Goal: Task Accomplishment & Management: Use online tool/utility

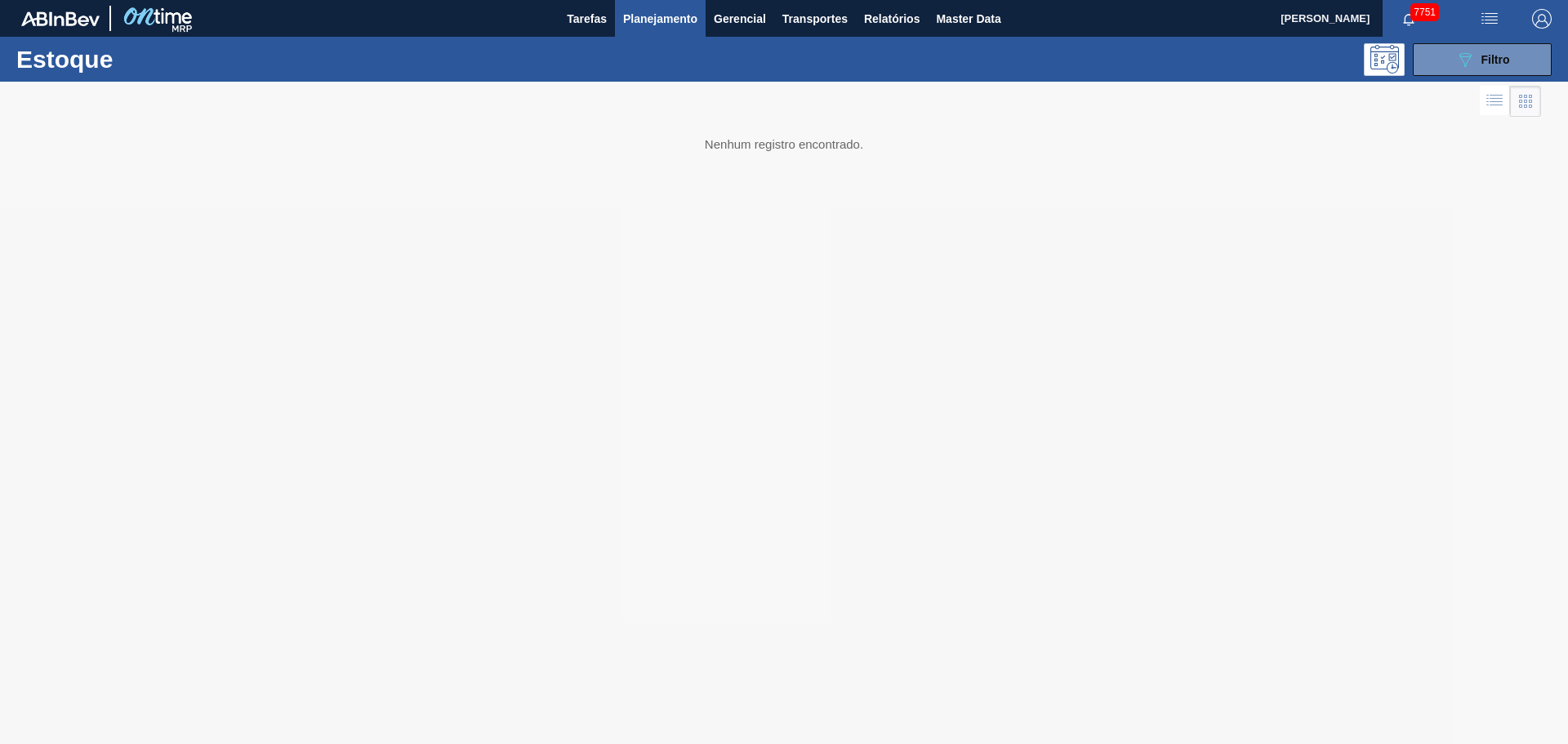
click at [666, 15] on span "Planejamento" at bounding box center [660, 18] width 74 height 19
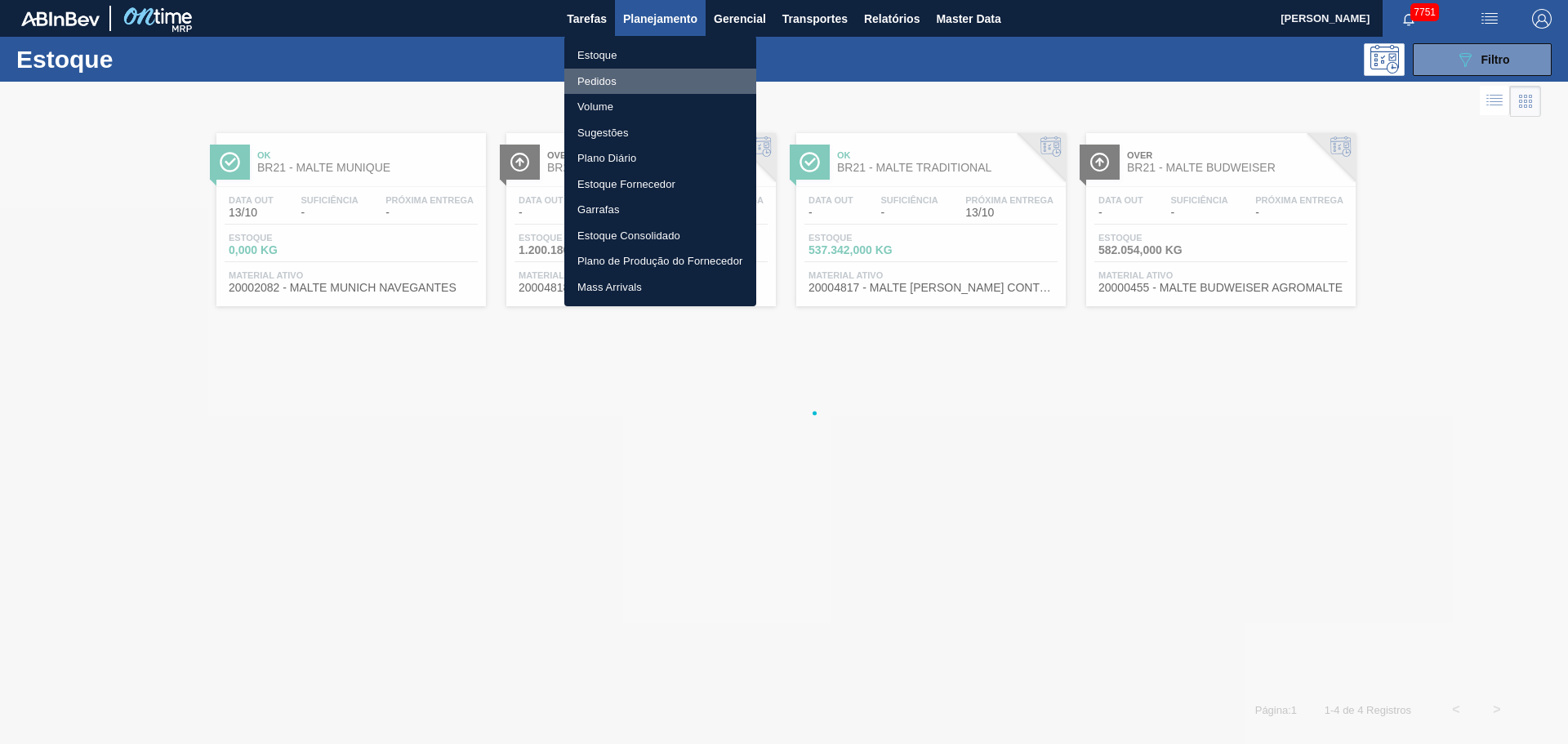
click at [602, 77] on li "Pedidos" at bounding box center [659, 81] width 192 height 26
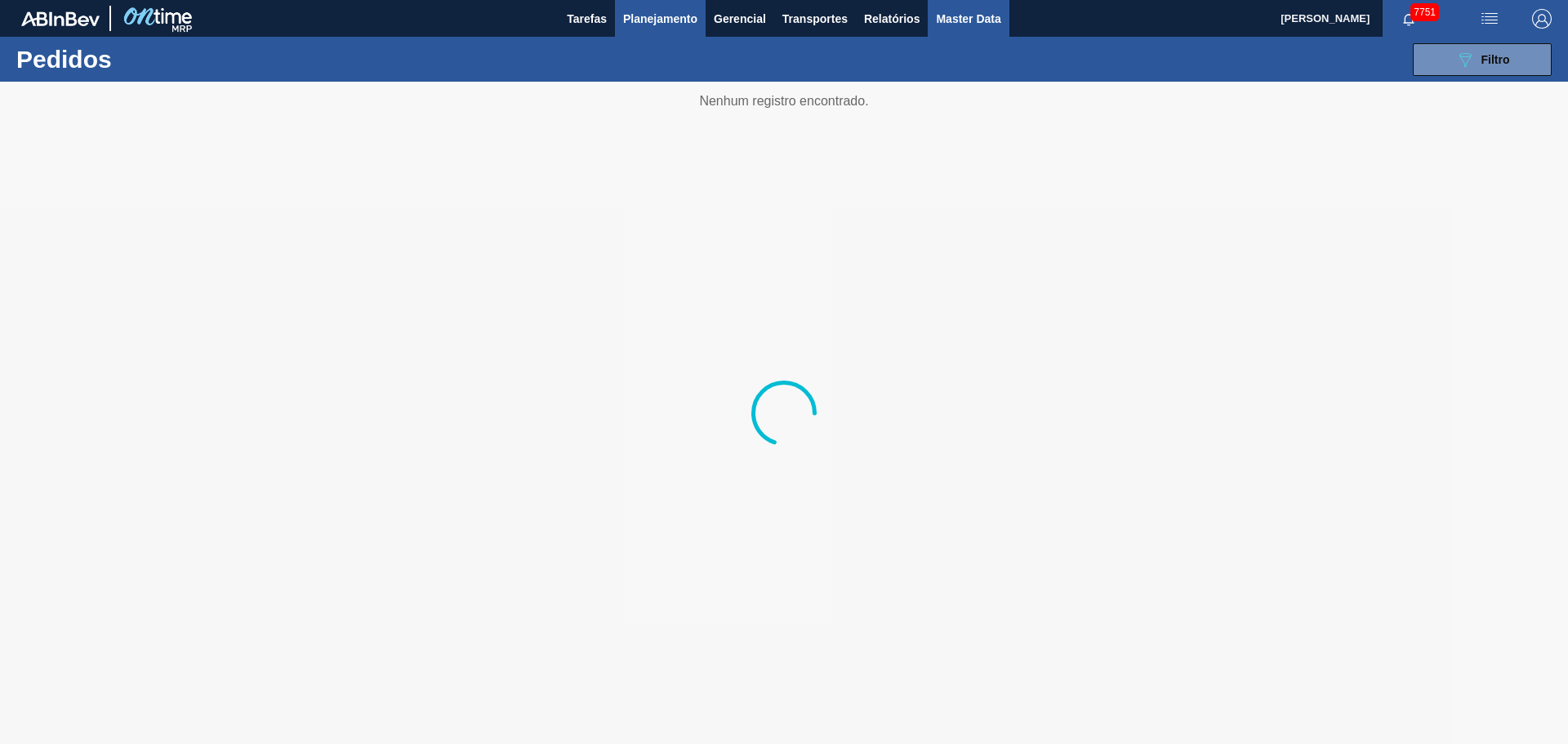
click at [954, 15] on span "Master Data" at bounding box center [968, 18] width 64 height 19
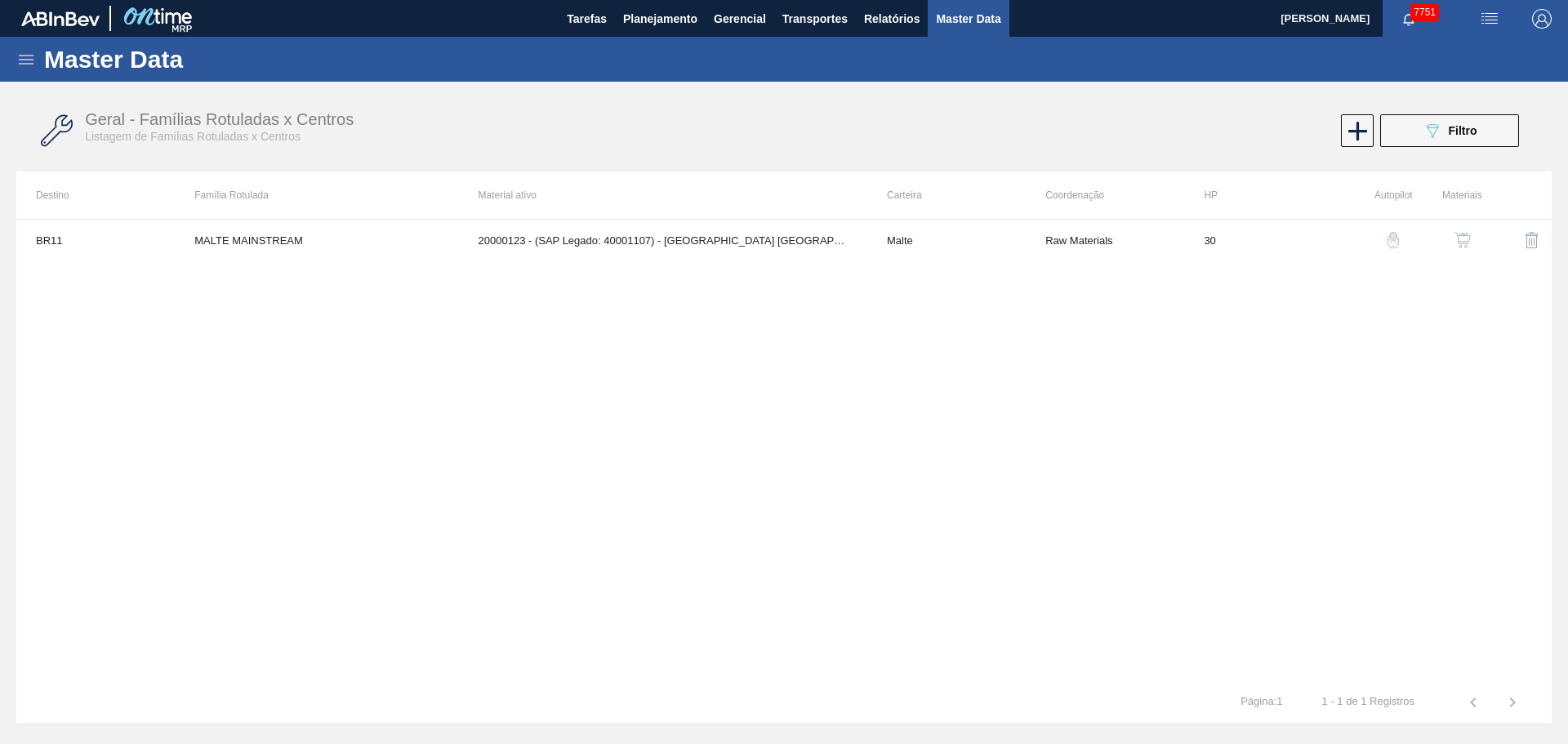
click at [25, 59] on icon at bounding box center [26, 59] width 15 height 10
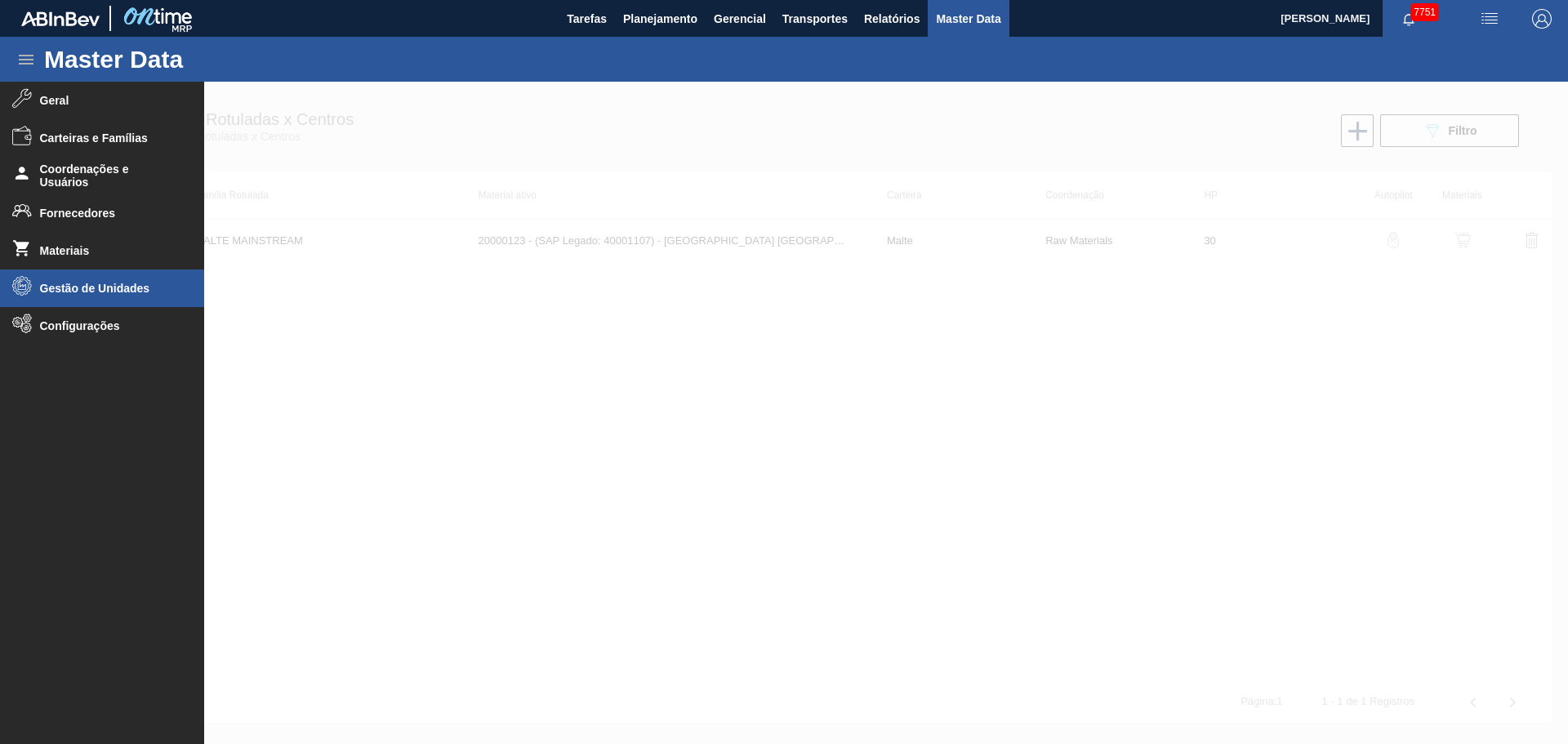
click at [115, 290] on span "Gestão de Unidades" at bounding box center [107, 289] width 135 height 13
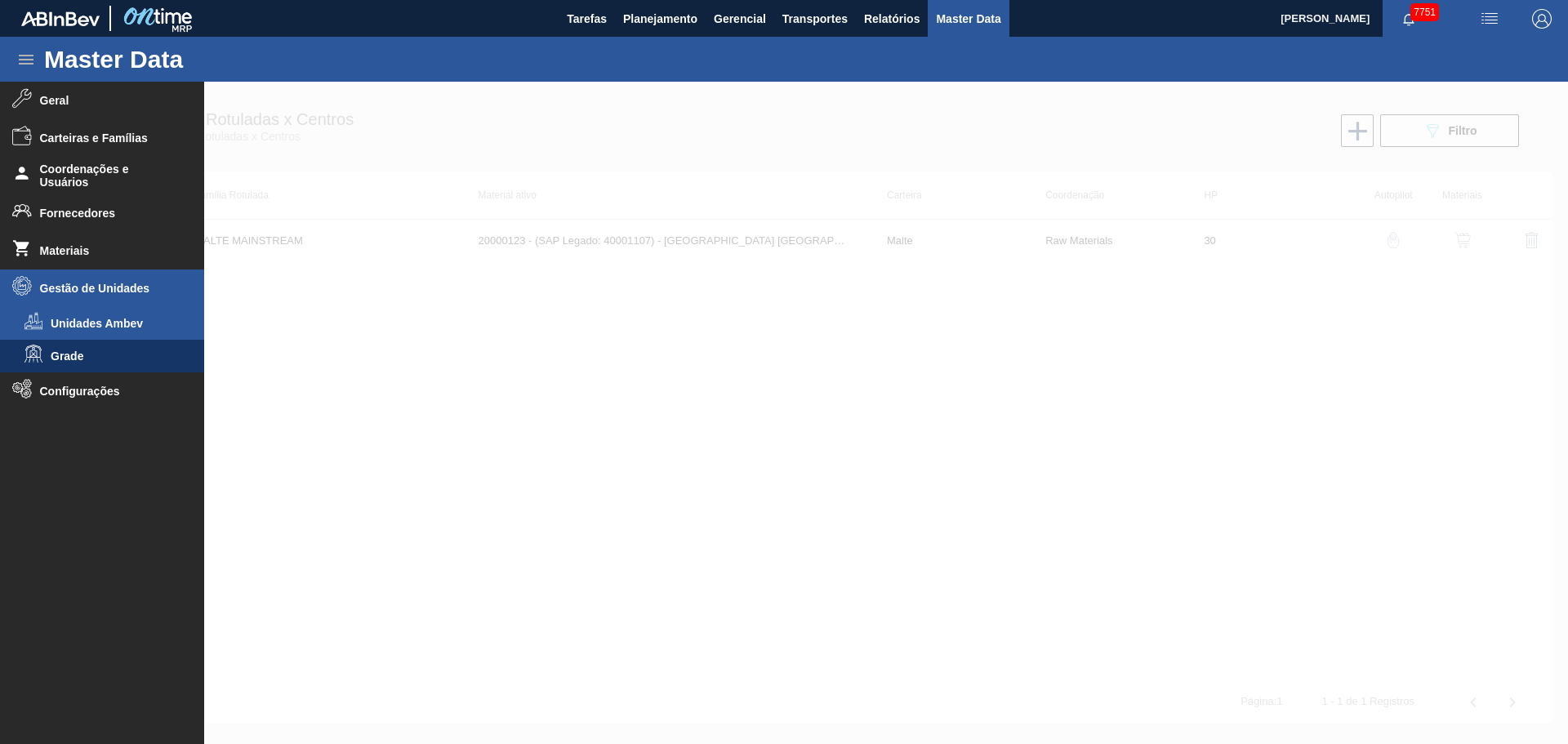
click at [80, 328] on span "Unidades Ambev" at bounding box center [114, 324] width 126 height 13
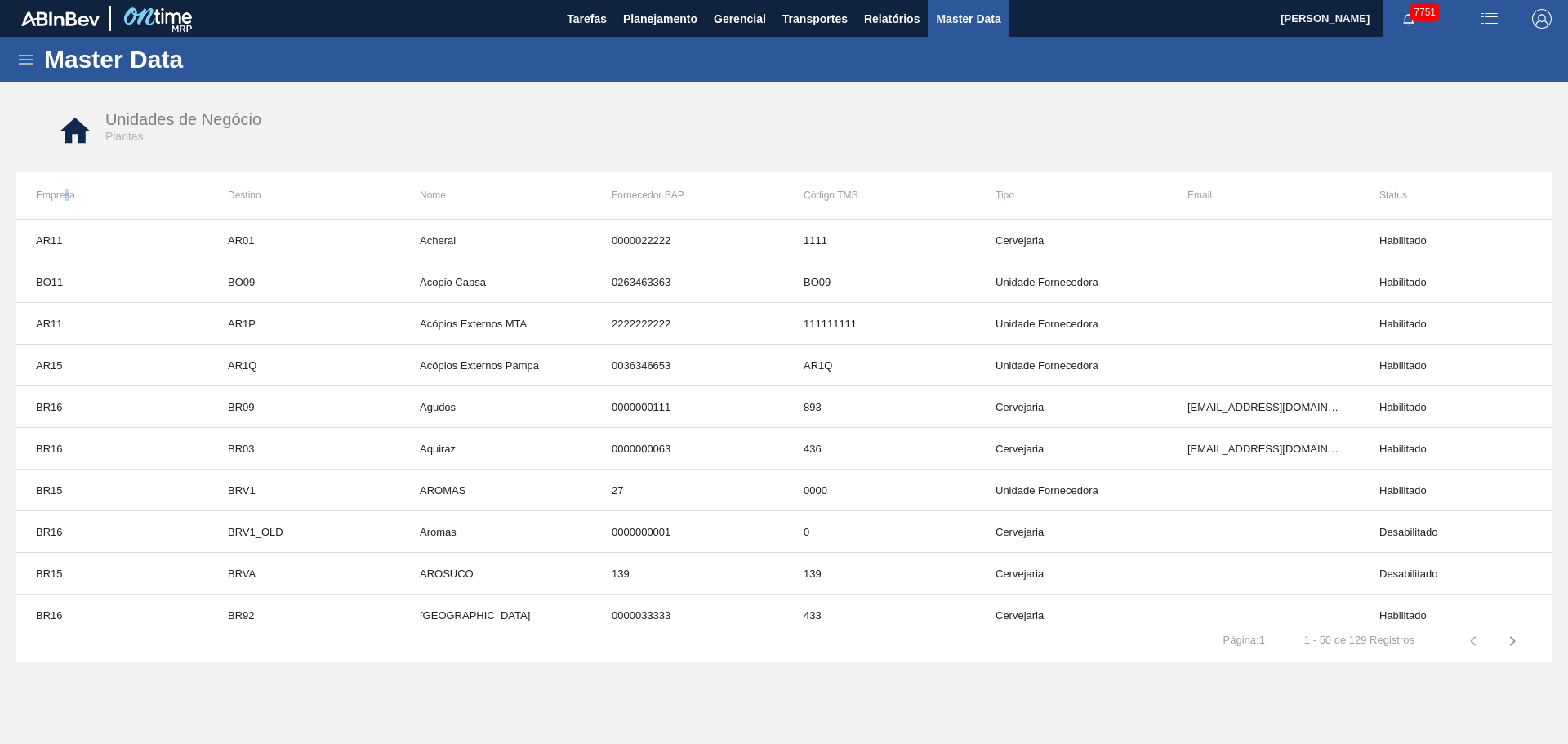
click at [67, 194] on th "Empresa" at bounding box center [112, 195] width 192 height 48
click at [57, 199] on th "Empresa" at bounding box center [112, 195] width 192 height 48
click at [33, 62] on icon at bounding box center [26, 59] width 19 height 19
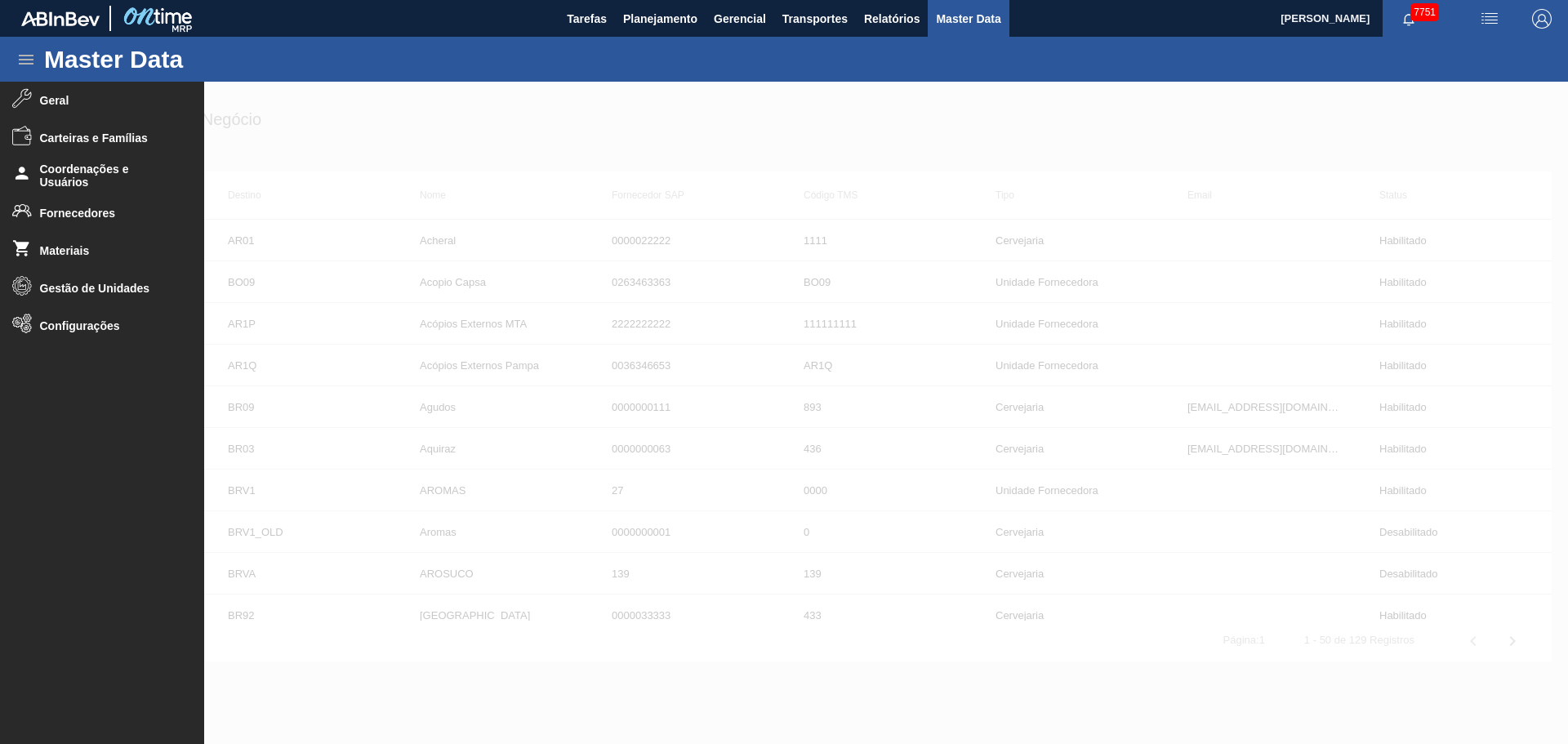
click at [33, 62] on icon at bounding box center [26, 59] width 19 height 19
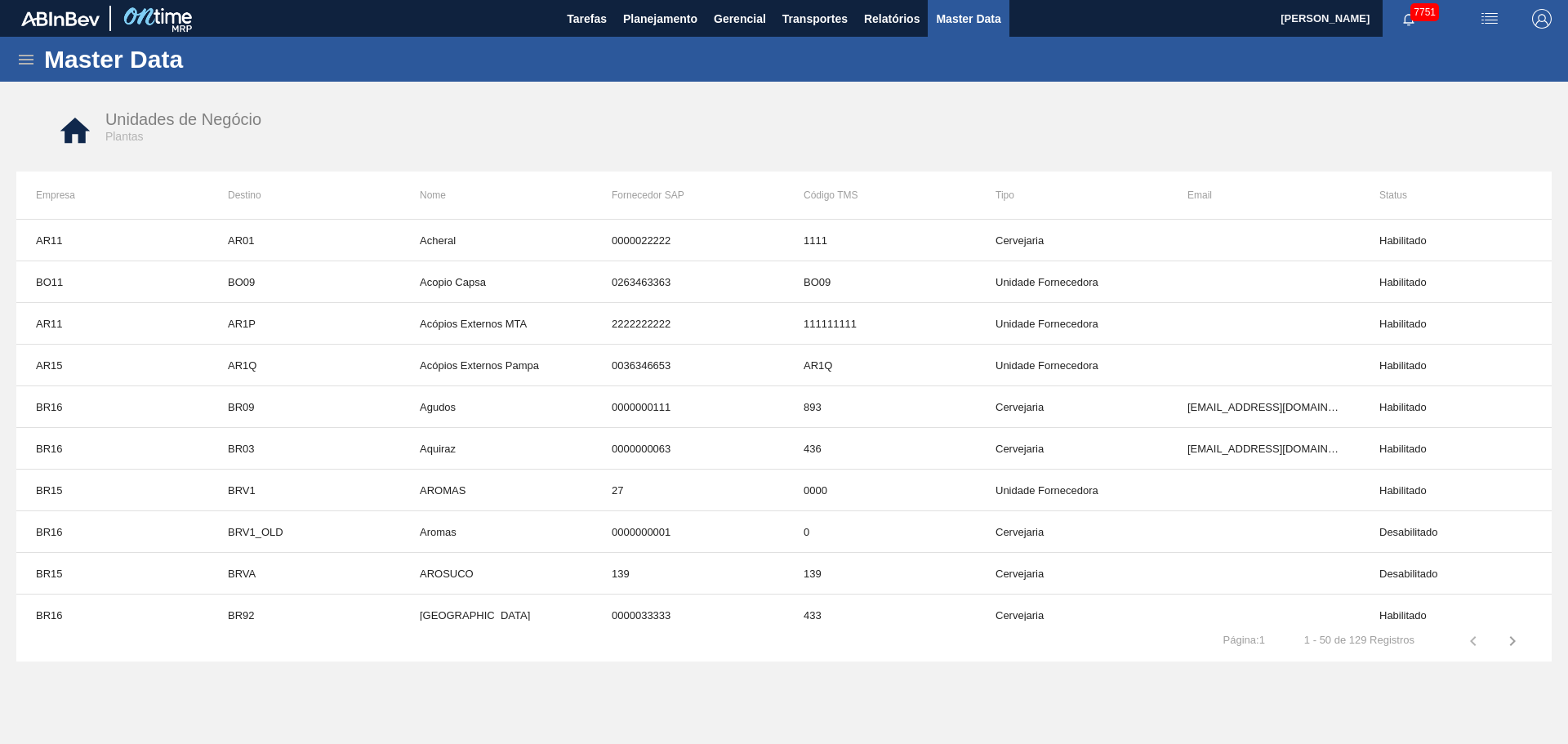
click at [1515, 18] on div "[PERSON_NAME] 7751 Marcar todas como lido" at bounding box center [1424, 18] width 288 height 37
click at [1494, 19] on img "button" at bounding box center [1489, 18] width 19 height 19
click at [1253, 117] on div at bounding box center [784, 372] width 1568 height 744
click at [97, 135] on div "Unidades de Negócio Plantas" at bounding box center [784, 131] width 1503 height 61
click at [65, 131] on icon at bounding box center [75, 131] width 30 height 25
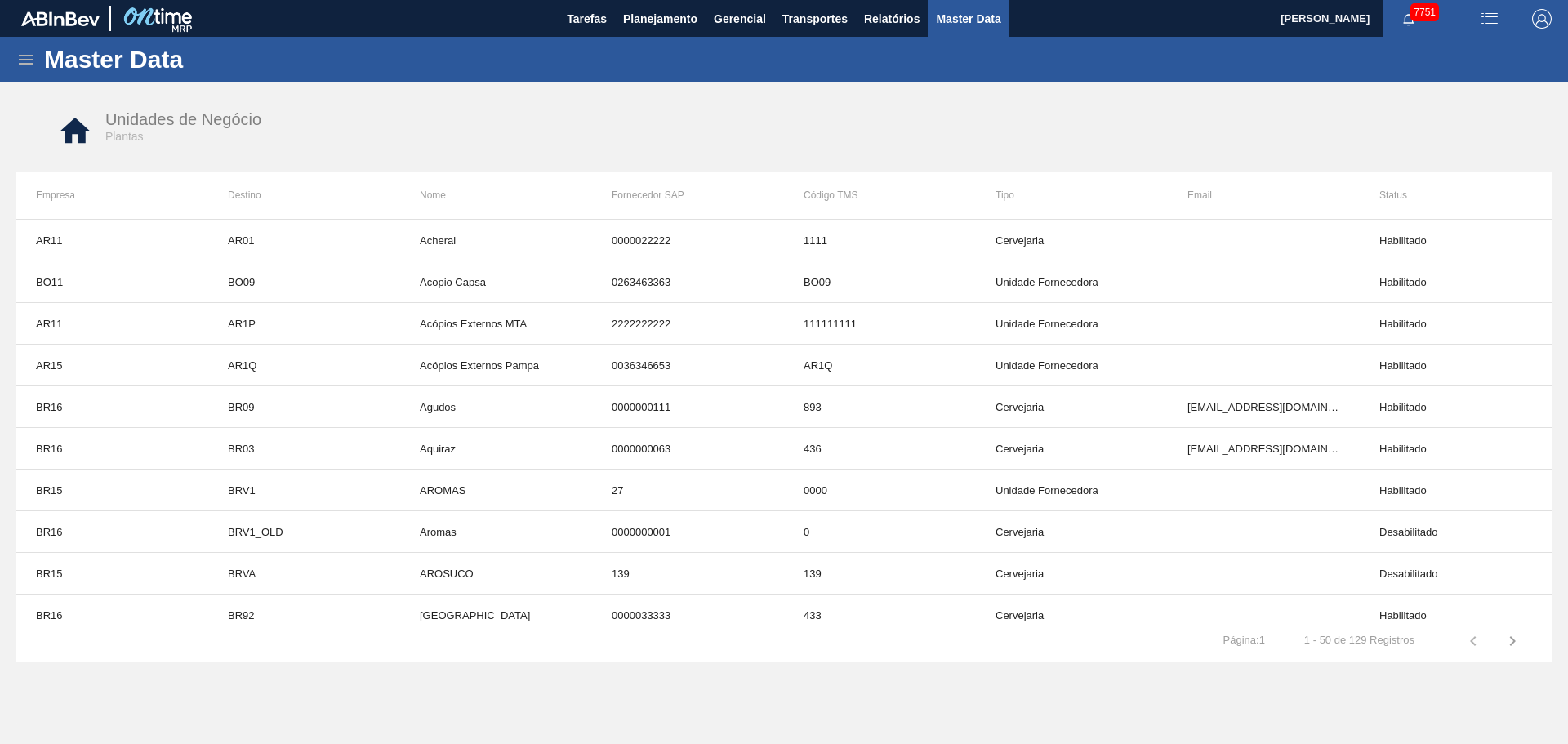
click at [77, 196] on th "Empresa" at bounding box center [112, 195] width 192 height 48
drag, startPoint x: 69, startPoint y: 208, endPoint x: 87, endPoint y: 209, distance: 18.0
click at [70, 207] on th "Empresa" at bounding box center [112, 195] width 192 height 48
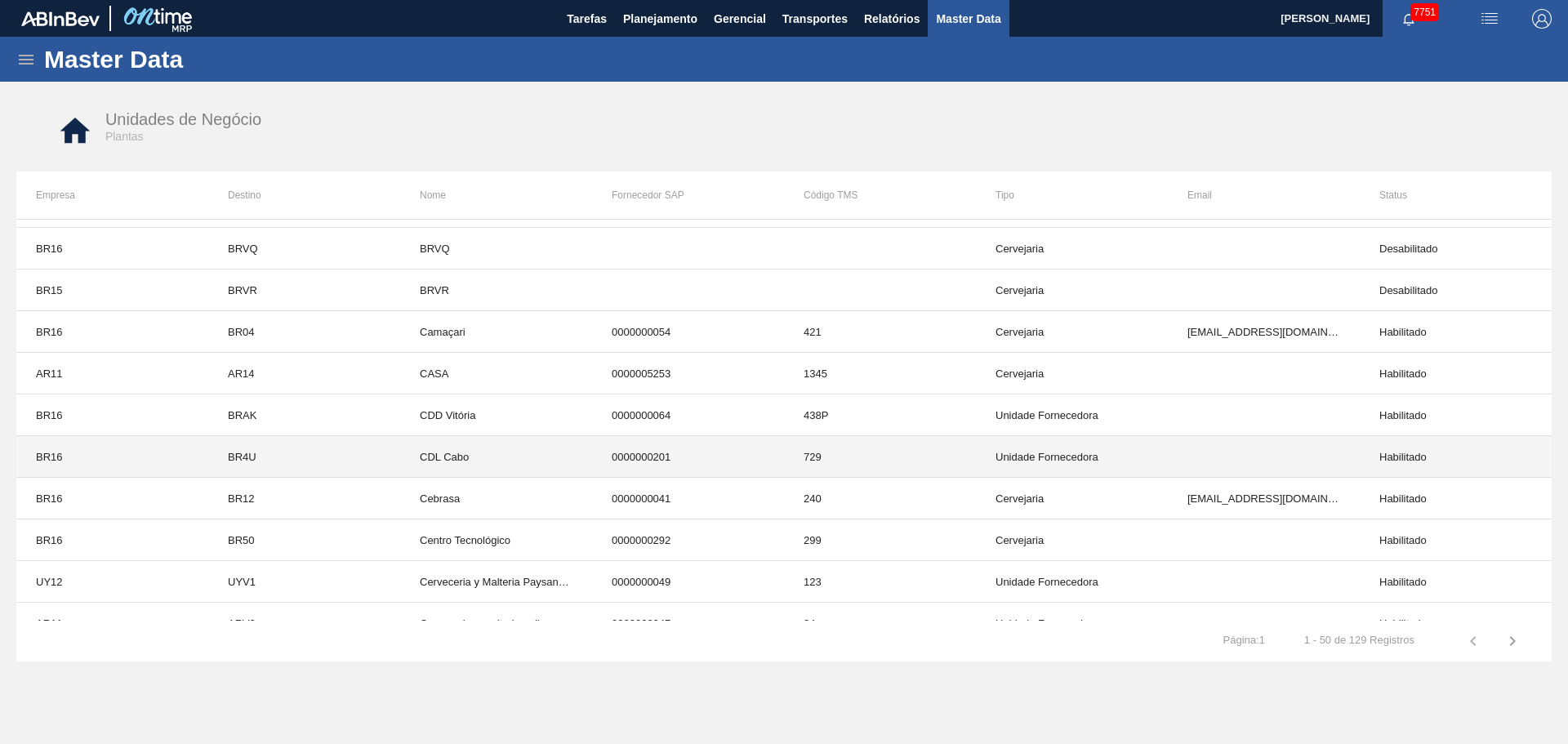
scroll to position [1681, 0]
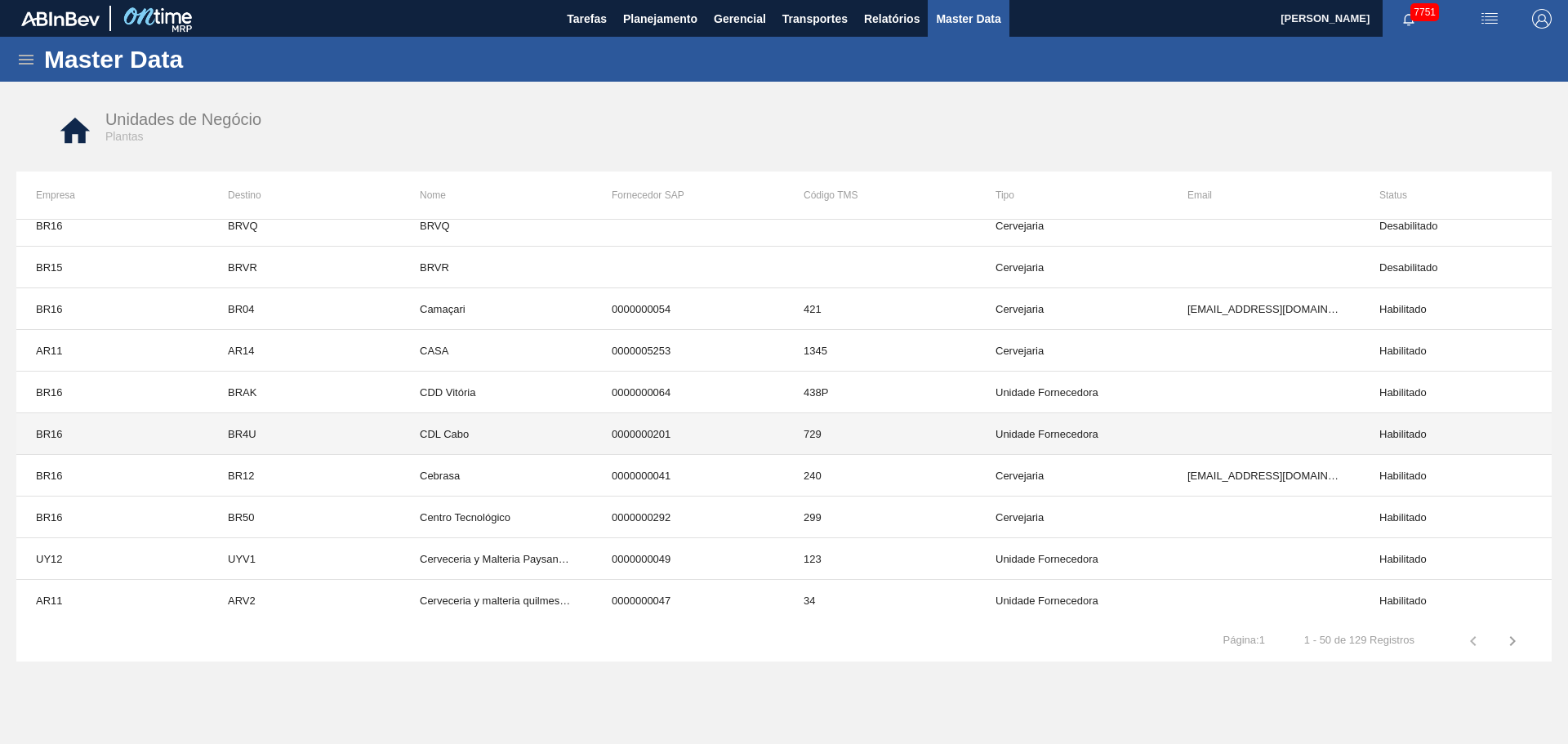
click at [143, 437] on td "BR16" at bounding box center [112, 434] width 192 height 42
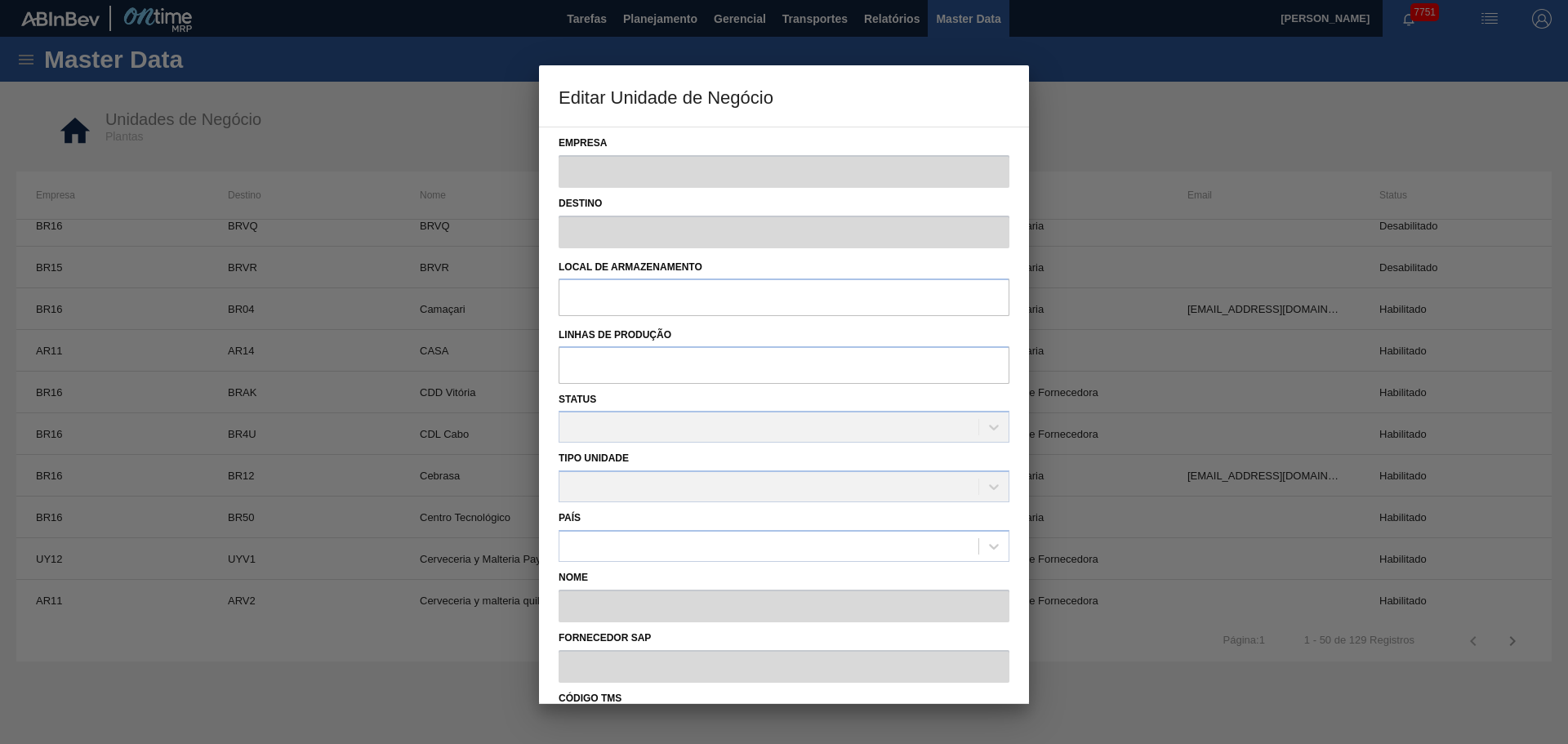
type input "BR16"
type input "BR4U"
type input "CDL Cabo"
type input "0000000201"
type input "729"
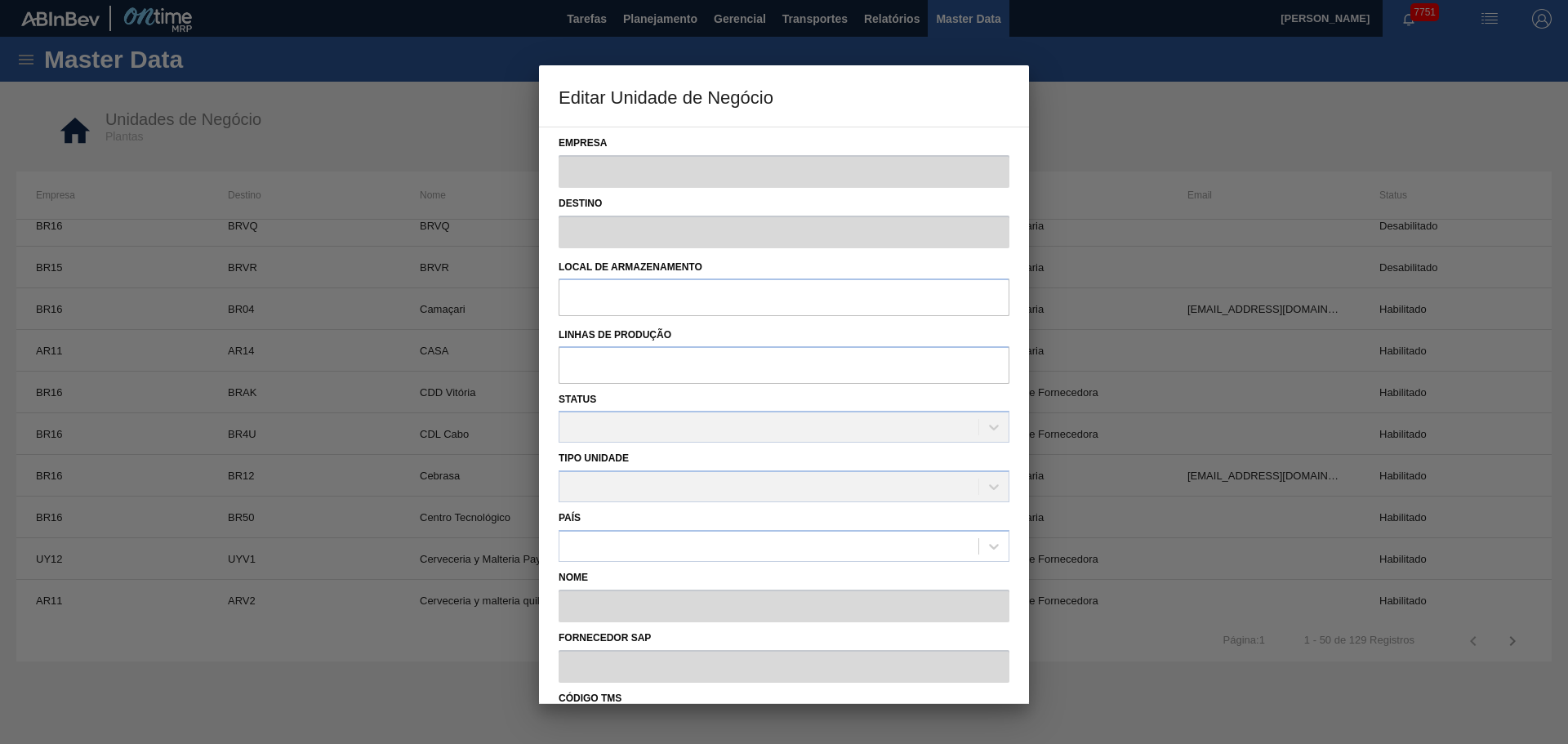
checkbox input "false"
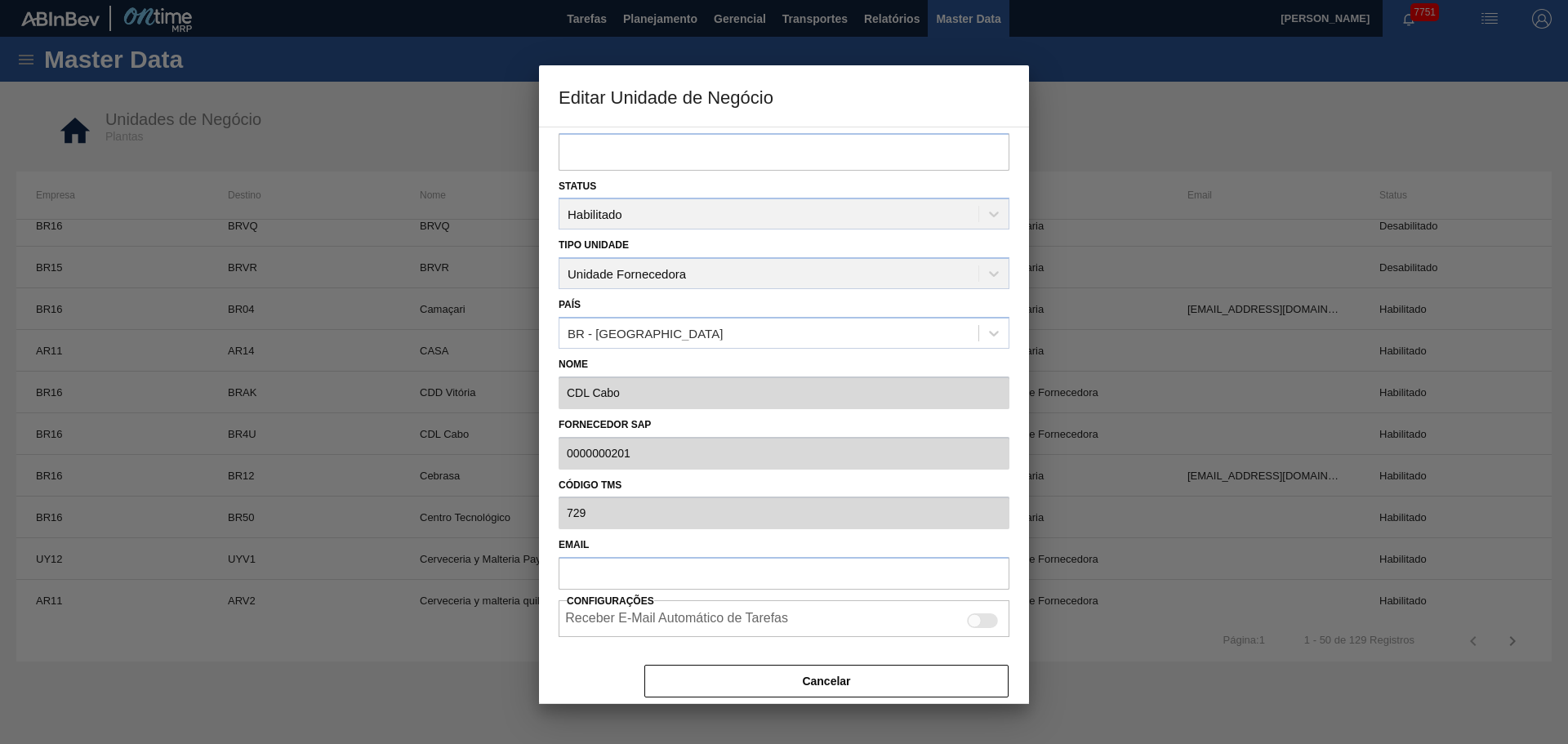
scroll to position [216, 0]
click at [95, 91] on div at bounding box center [784, 372] width 1568 height 744
click at [890, 675] on button "Cancelar" at bounding box center [826, 679] width 364 height 33
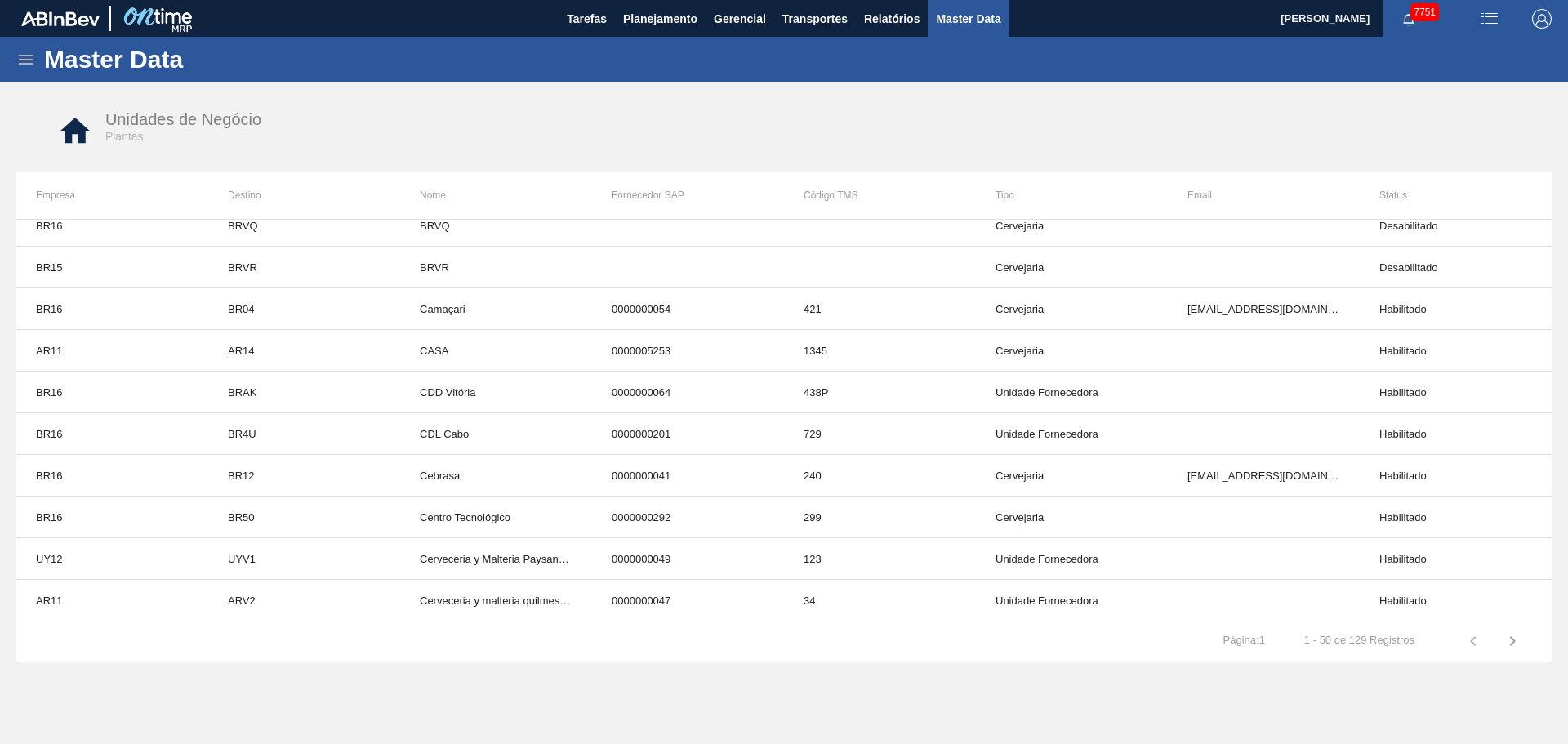
click at [14, 63] on div "Master Data" at bounding box center [784, 59] width 1568 height 45
click at [24, 64] on icon at bounding box center [26, 59] width 19 height 19
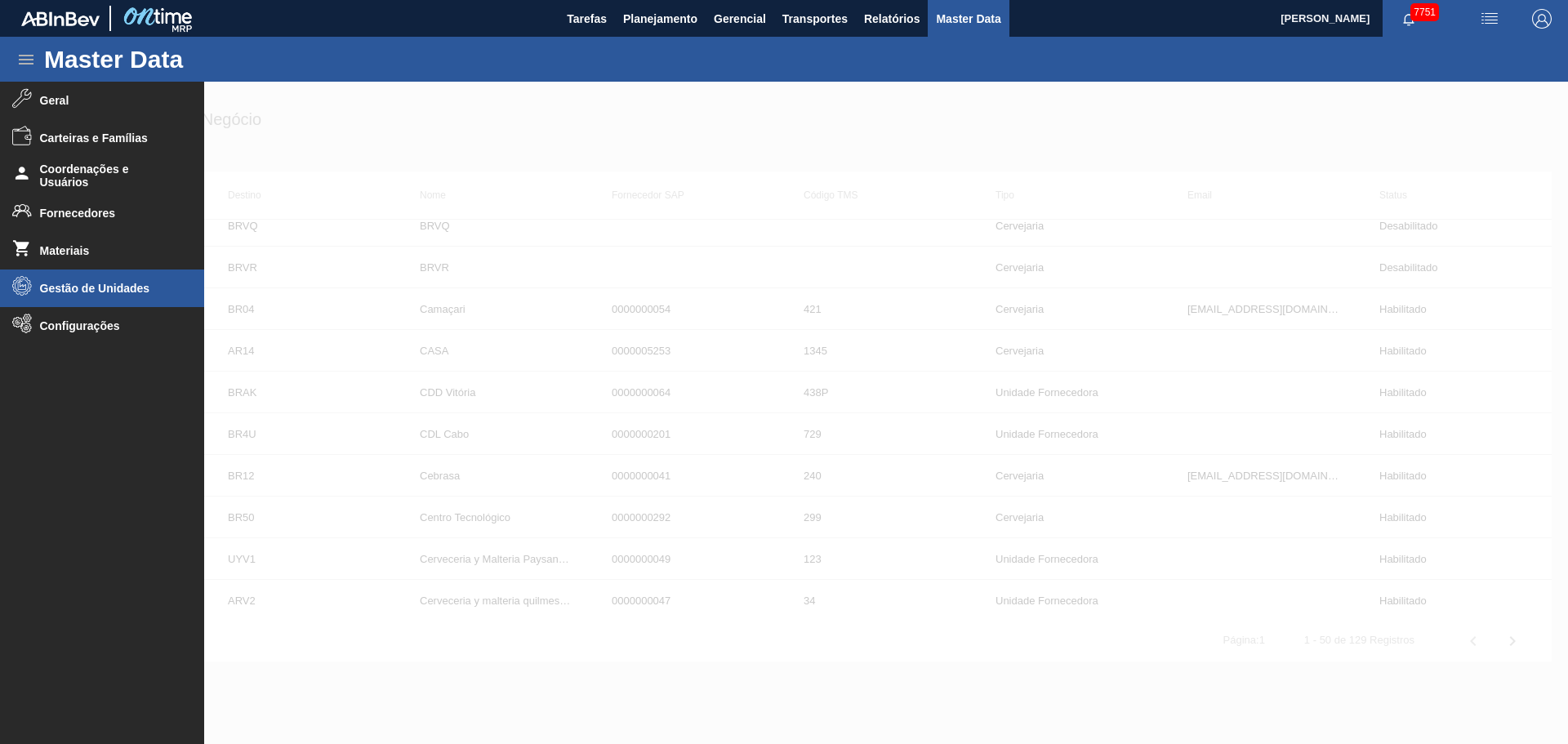
click at [96, 289] on span "Gestão de Unidades" at bounding box center [107, 289] width 135 height 13
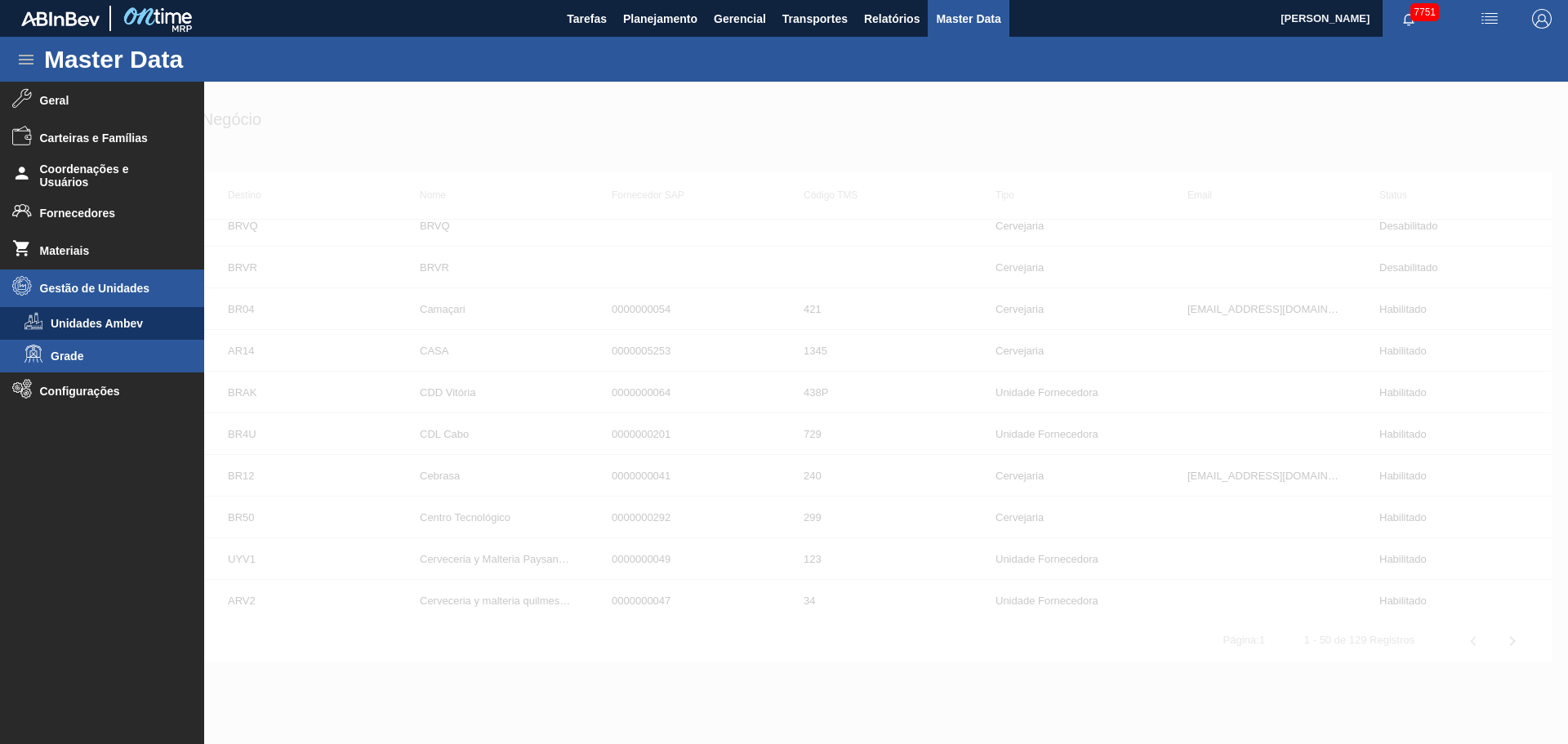
click at [85, 355] on span "Grade" at bounding box center [114, 357] width 126 height 13
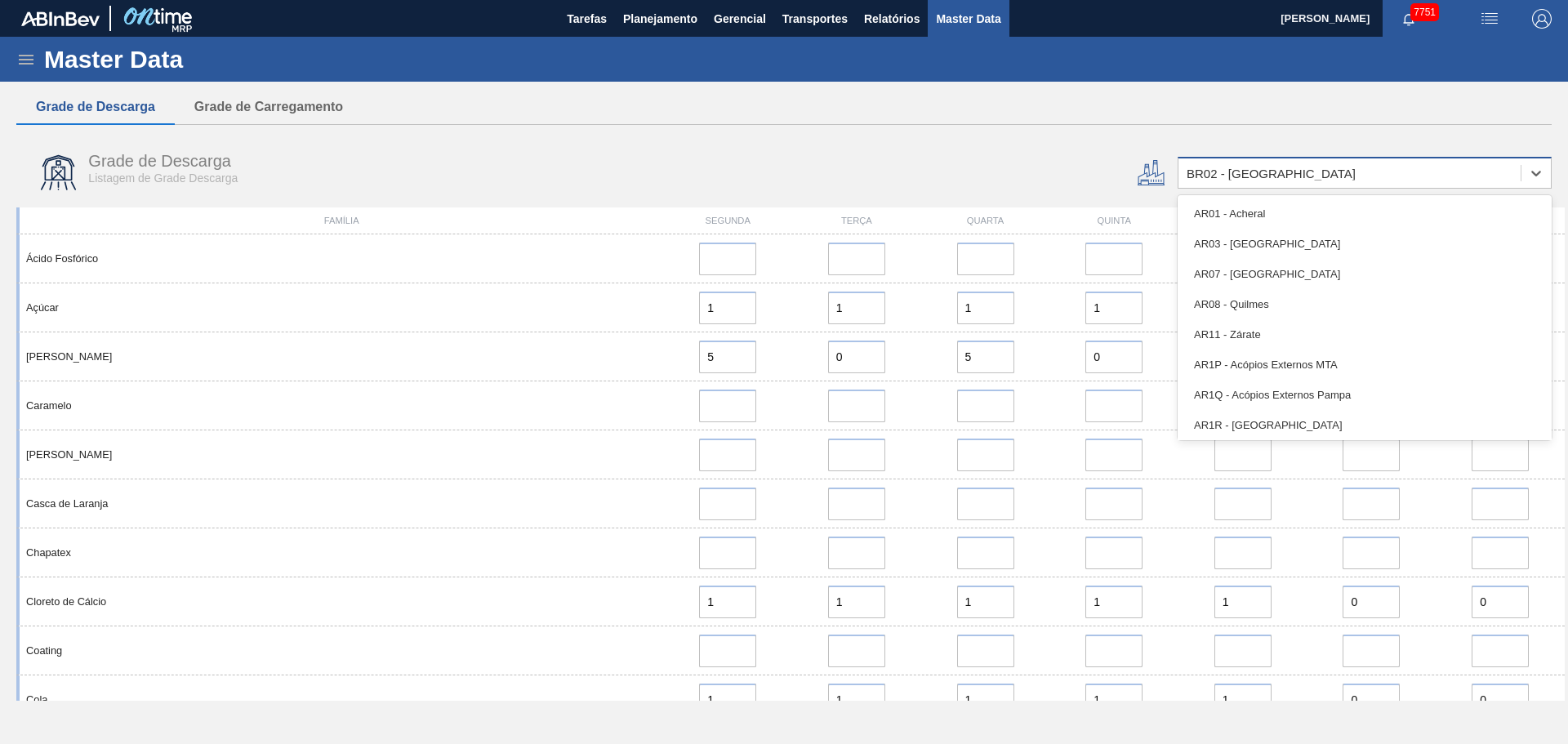
click at [1340, 171] on div "BR02 - [GEOGRAPHIC_DATA]" at bounding box center [1349, 173] width 342 height 23
type input "cama"
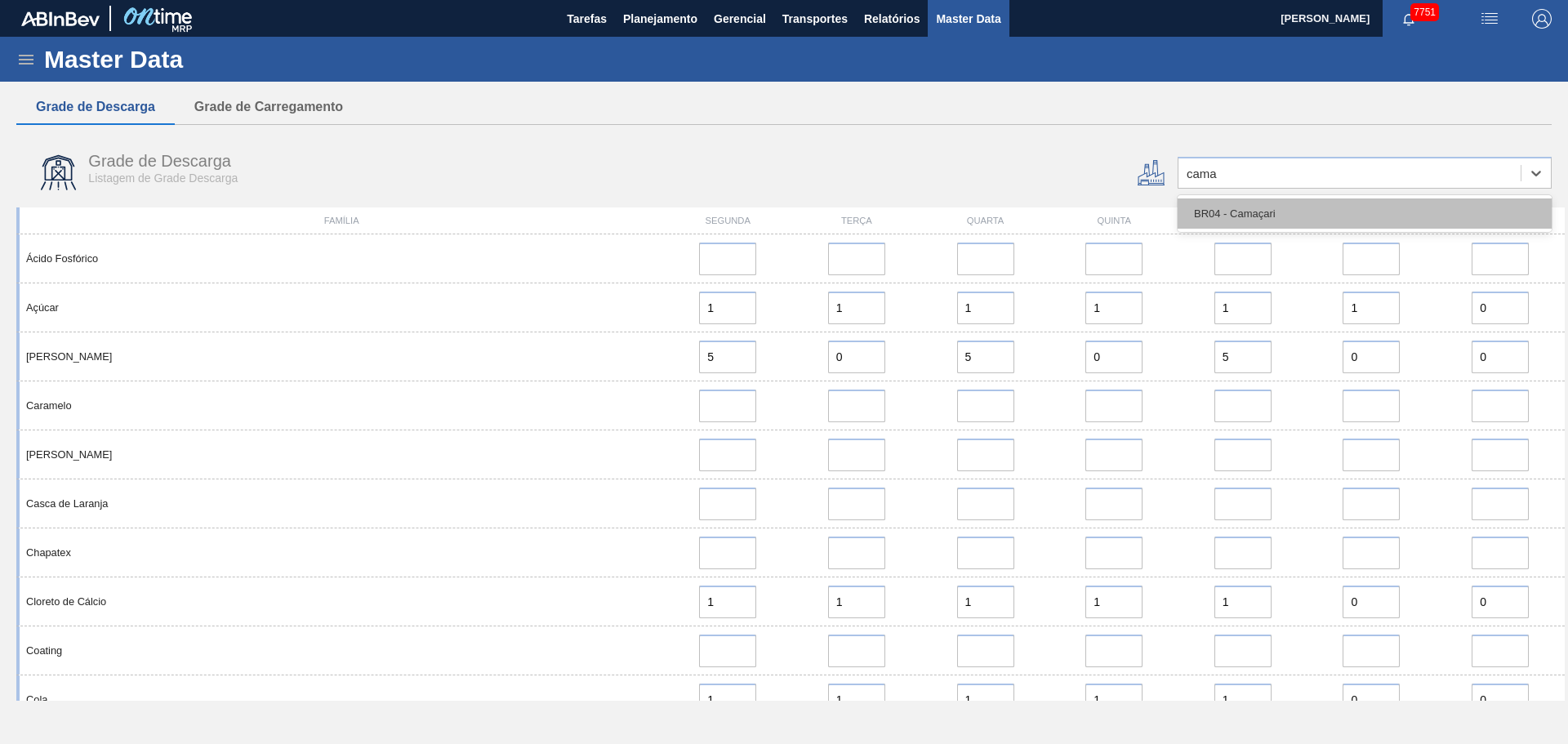
click at [1286, 213] on div "BR04 - Camaçari" at bounding box center [1365, 213] width 374 height 30
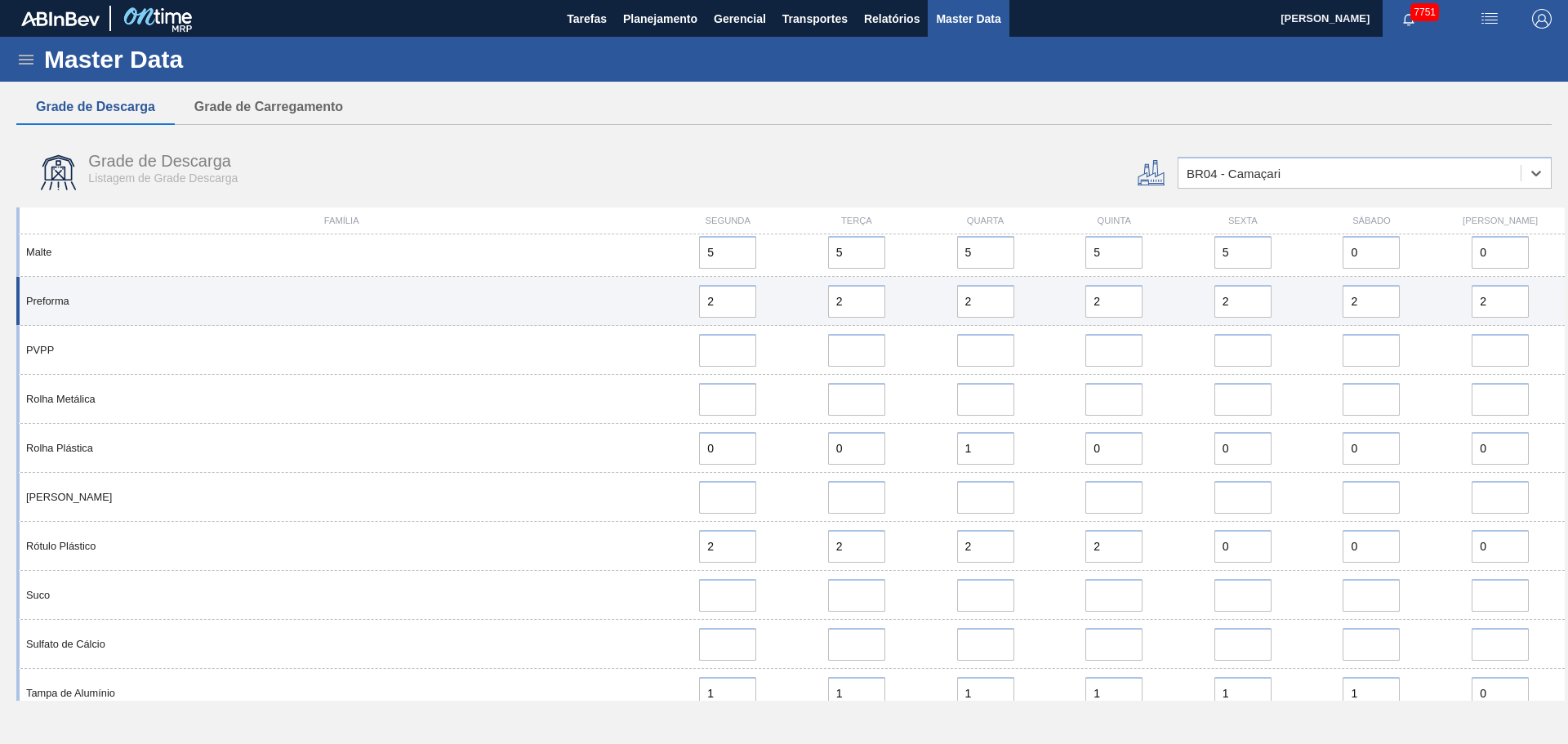
scroll to position [1144, 0]
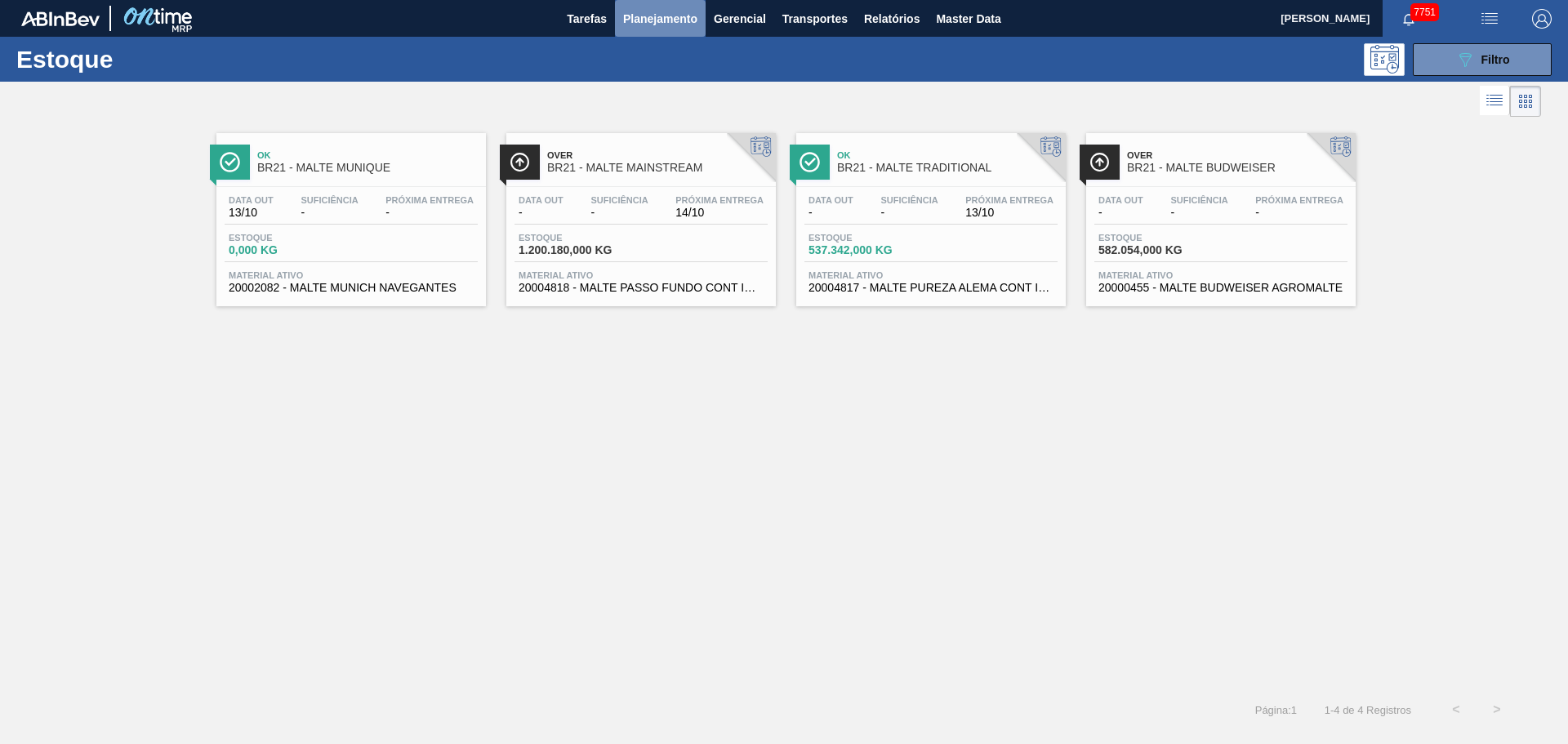
click at [669, 15] on span "Planejamento" at bounding box center [660, 18] width 74 height 19
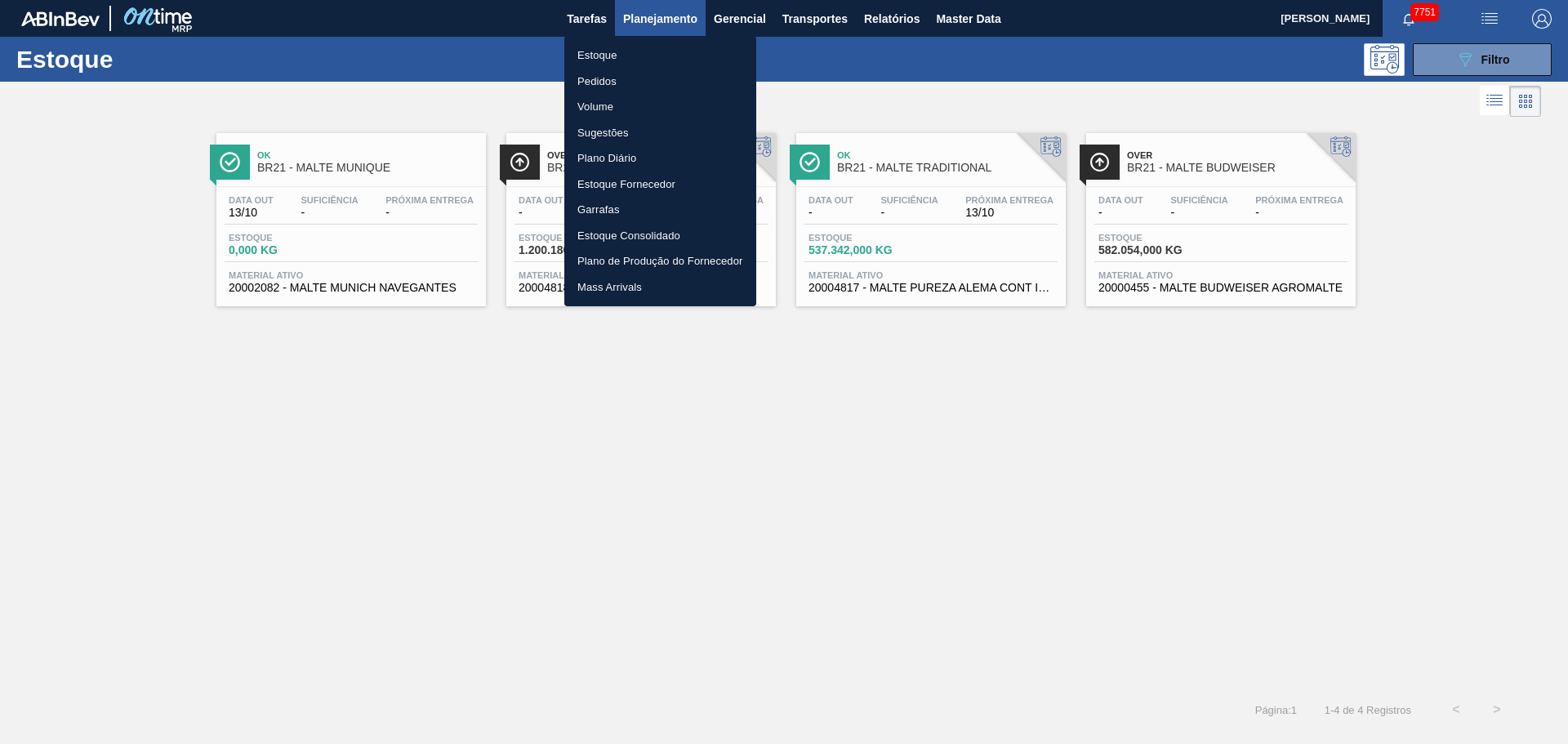
click at [987, 17] on div at bounding box center [784, 372] width 1568 height 744
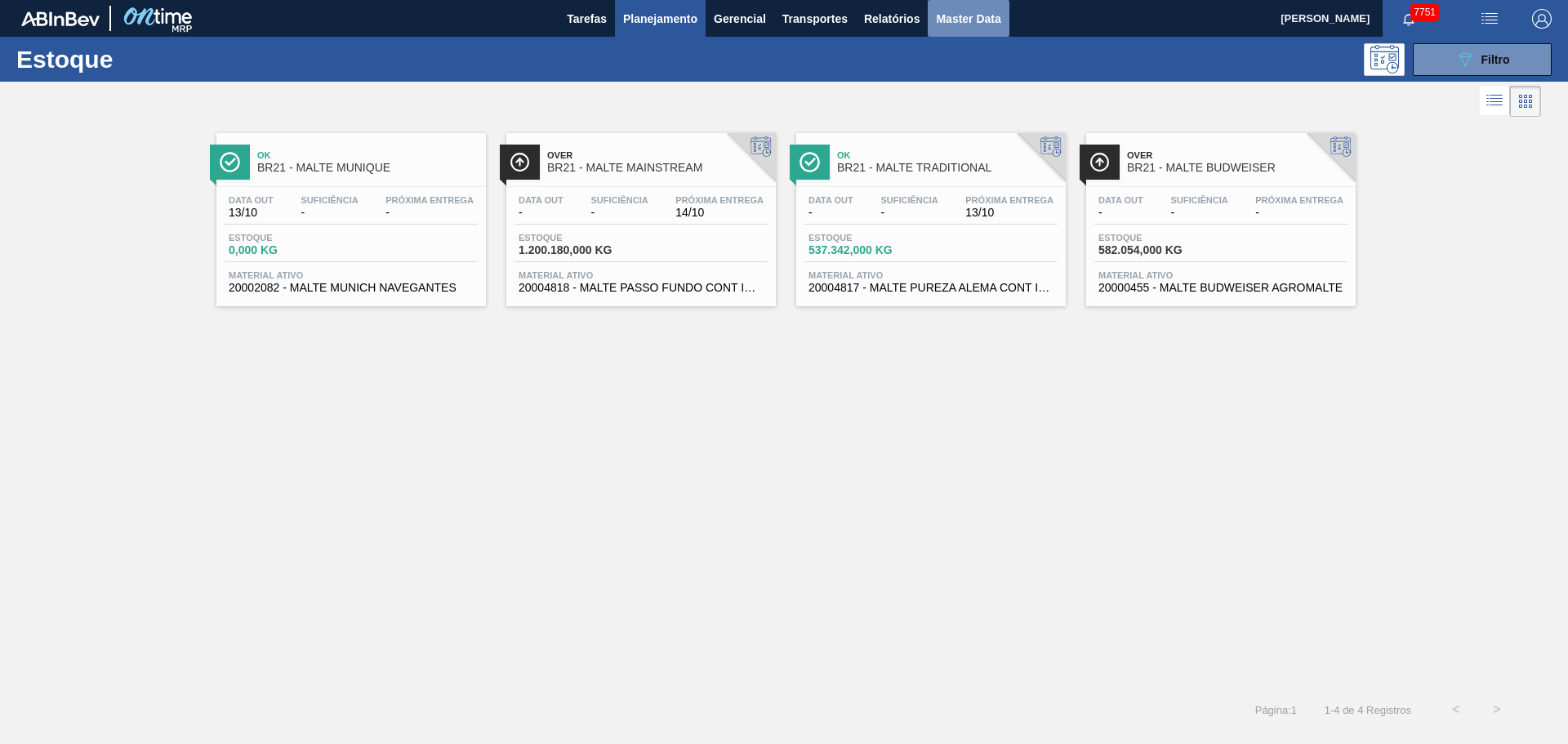
click at [975, 23] on span "Master Data" at bounding box center [968, 18] width 64 height 19
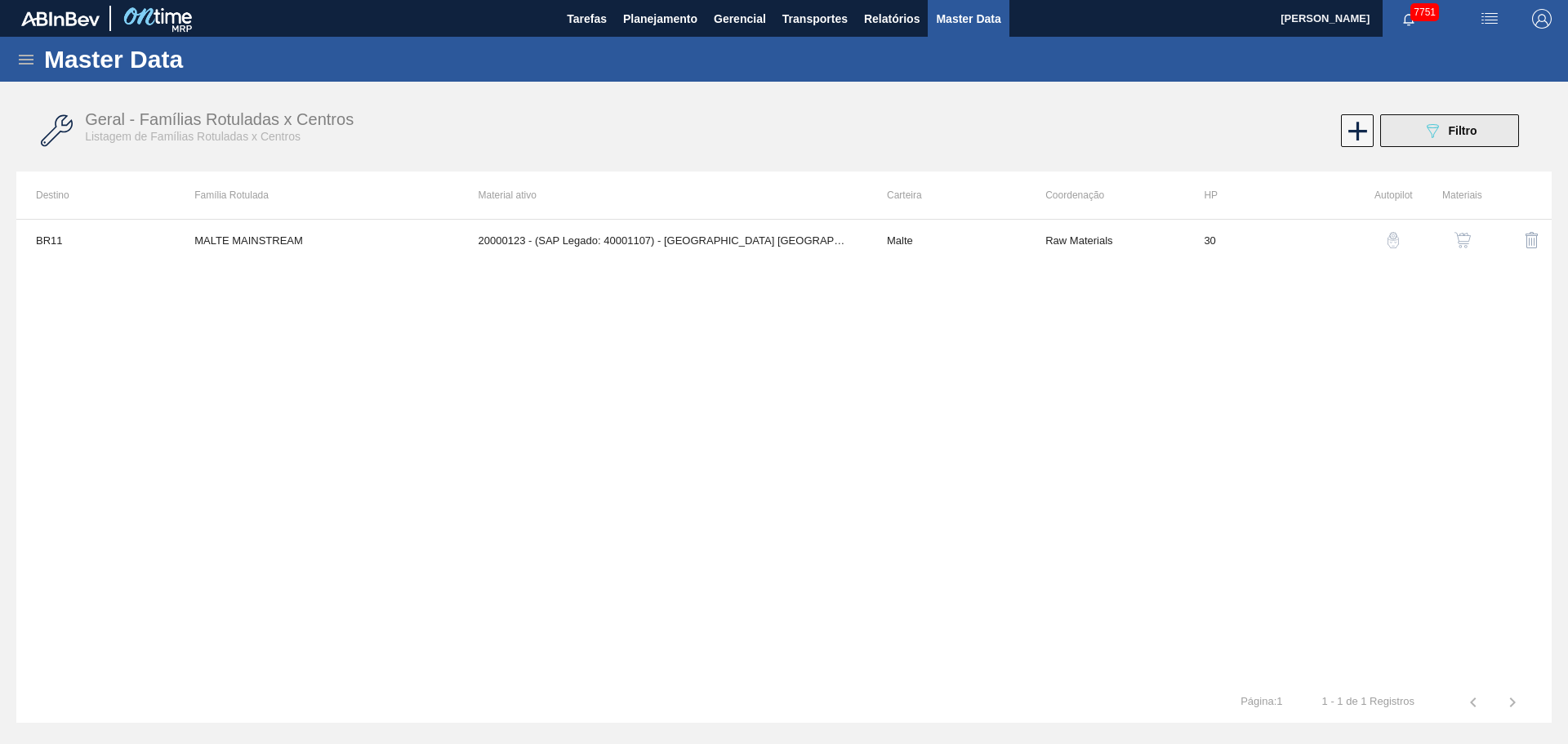
click at [1434, 125] on icon at bounding box center [1432, 131] width 13 height 14
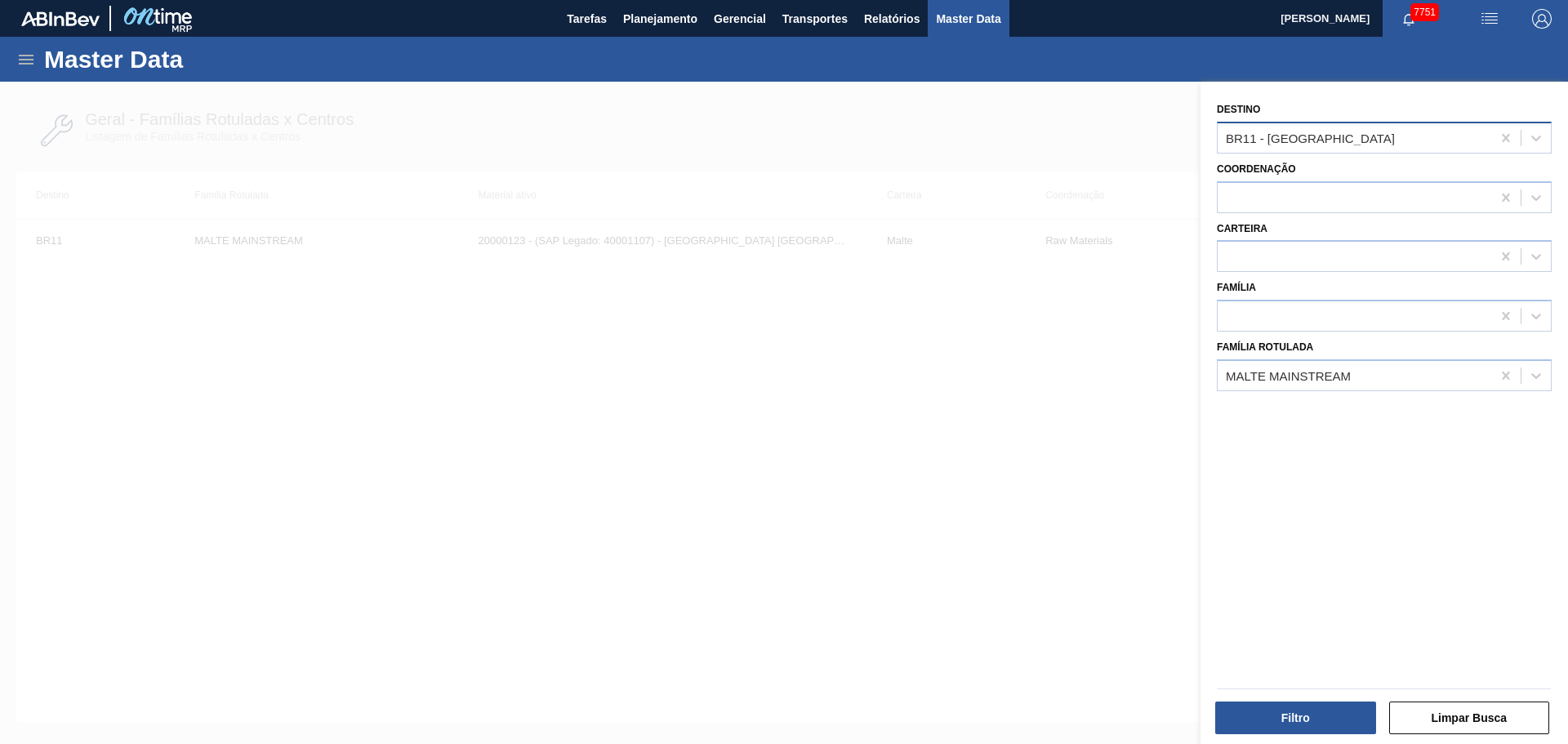
click at [1345, 138] on div "BR11 - [GEOGRAPHIC_DATA][PERSON_NAME]" at bounding box center [1354, 137] width 274 height 23
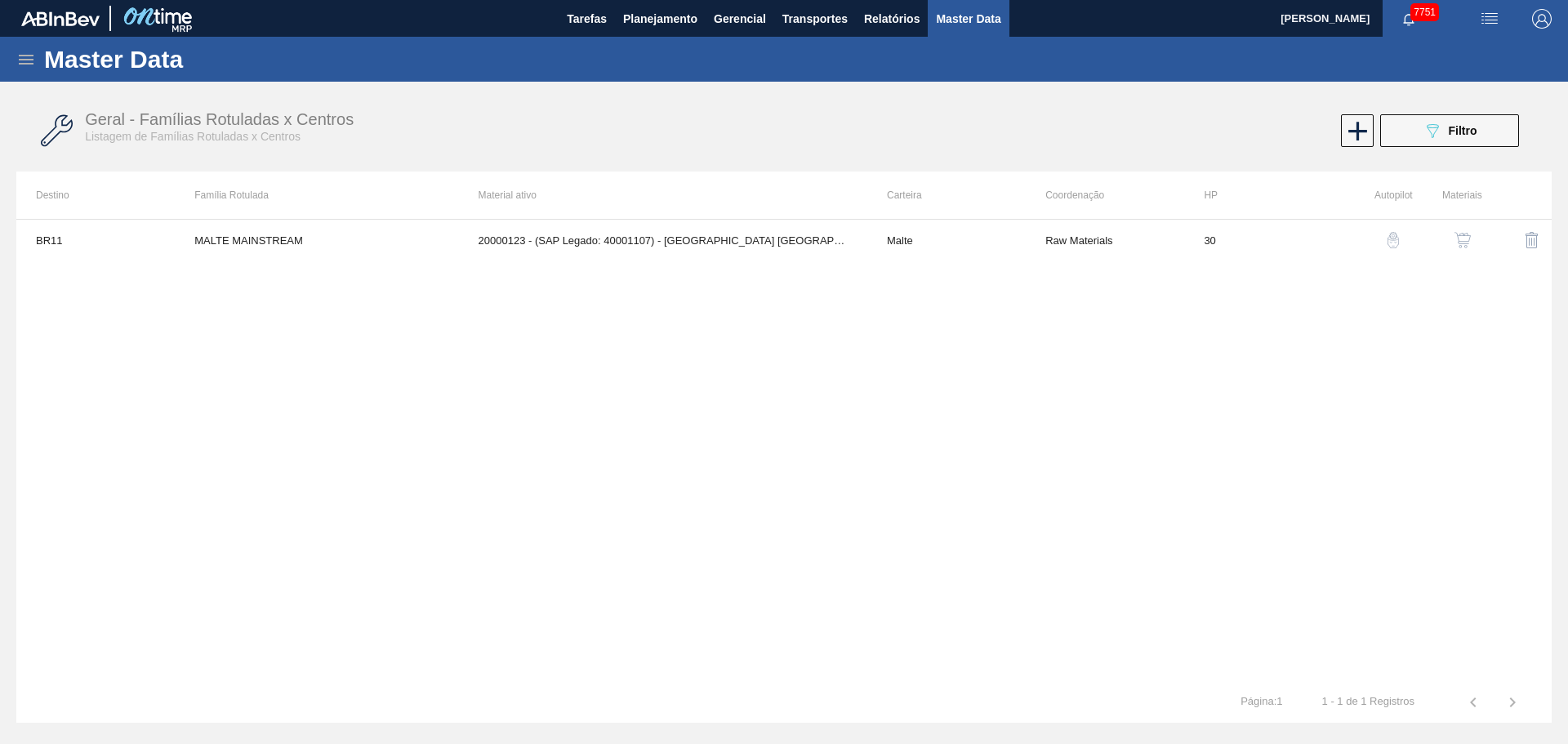
click at [637, 470] on div "Geral - Famílias Rotuladas x Centros Listagem de Famílias Rotuladas x Centros 0…" at bounding box center [784, 366] width 1535 height 552
click at [33, 63] on icon at bounding box center [26, 59] width 15 height 10
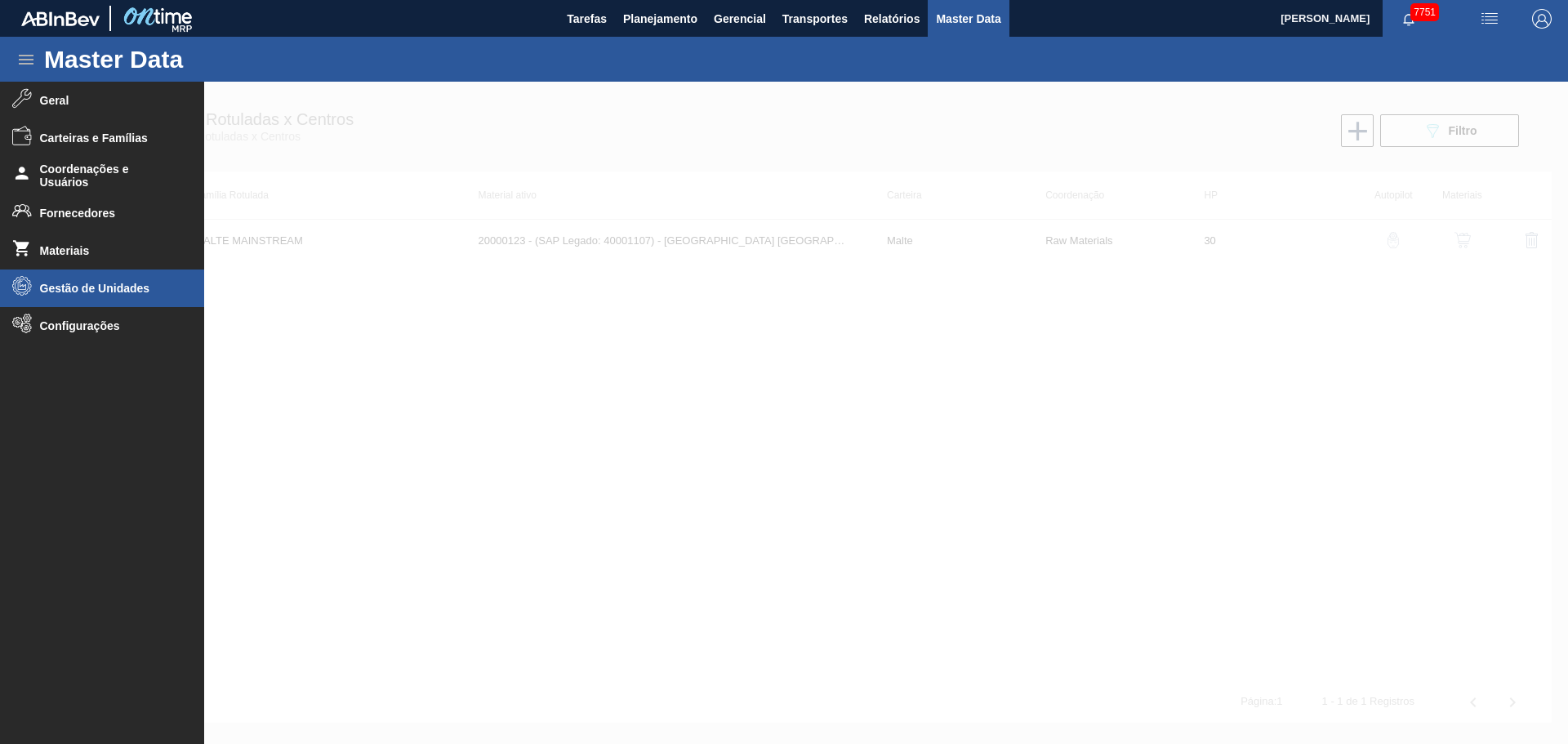
click at [108, 296] on li "Gestão de Unidades" at bounding box center [102, 288] width 204 height 38
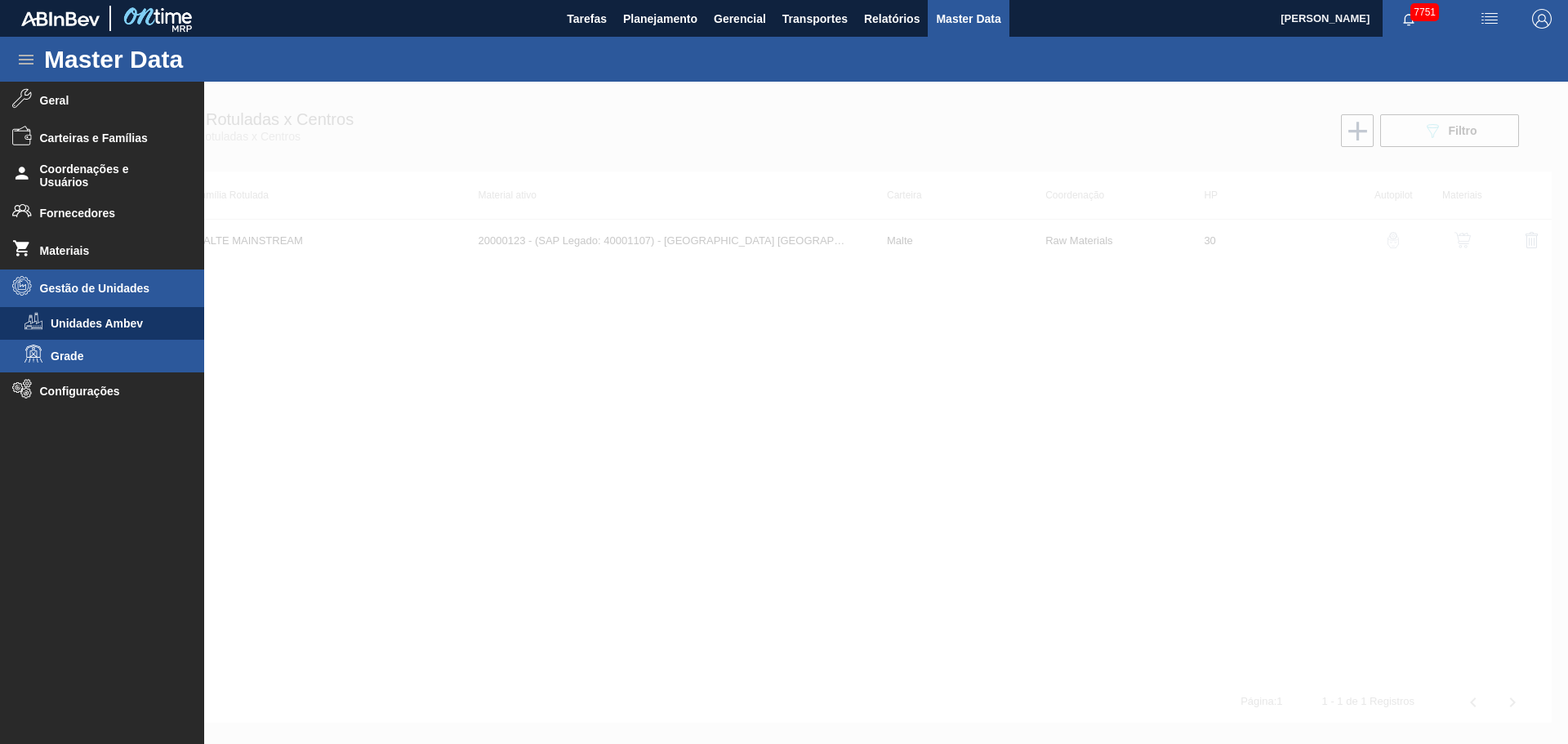
click at [73, 359] on span "Grade" at bounding box center [114, 357] width 126 height 13
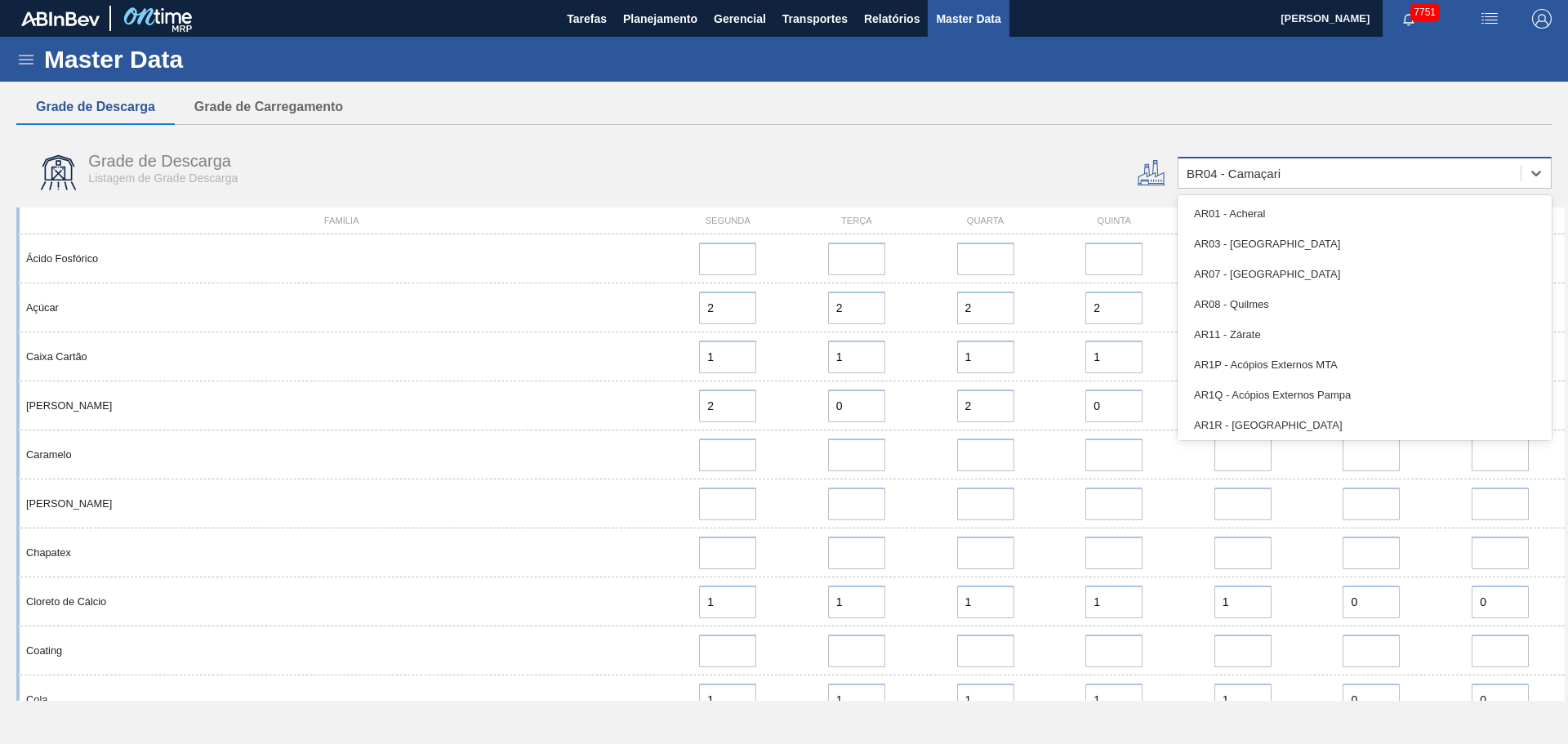
click at [1338, 166] on div "BR04 - Camaçari" at bounding box center [1349, 173] width 342 height 23
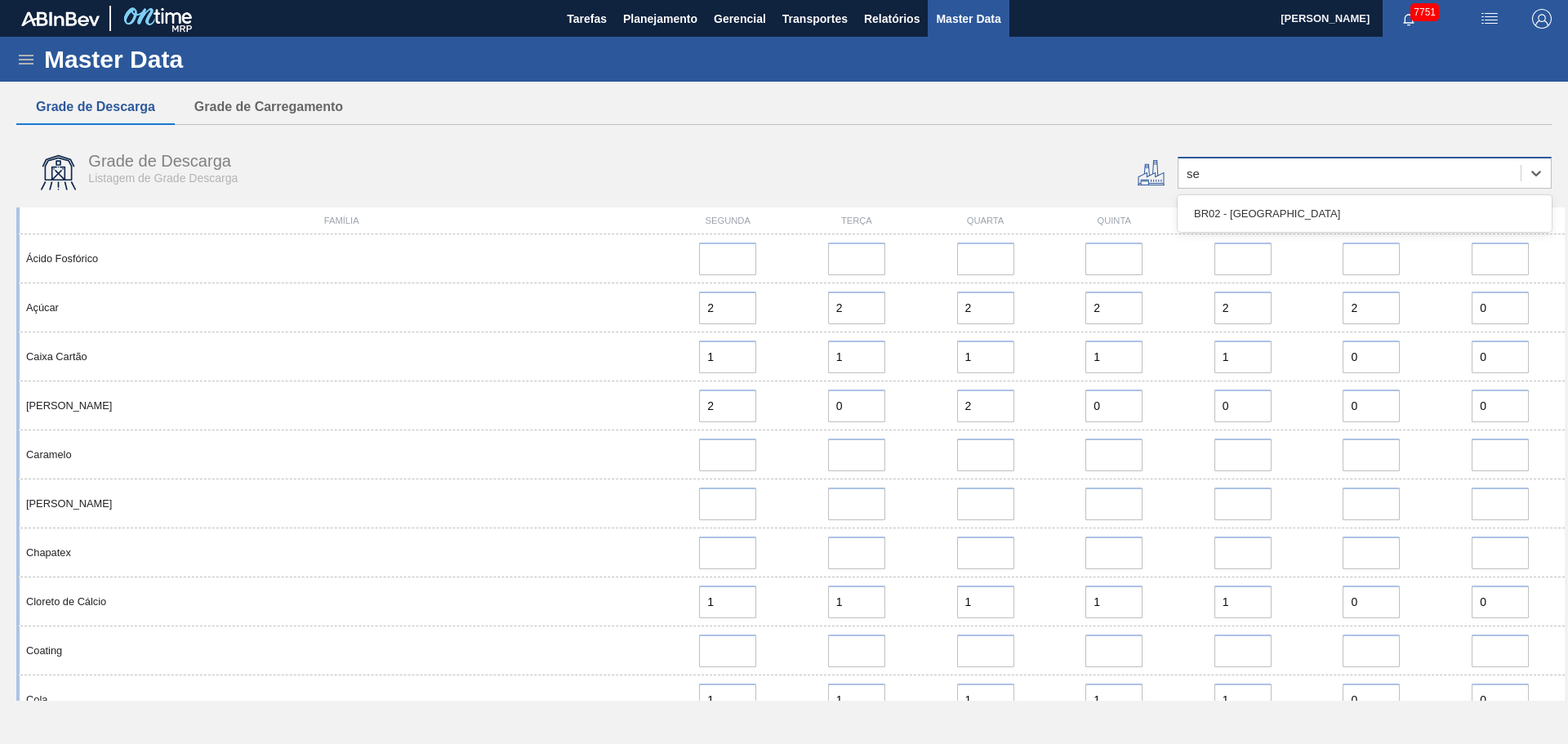
type input "ser"
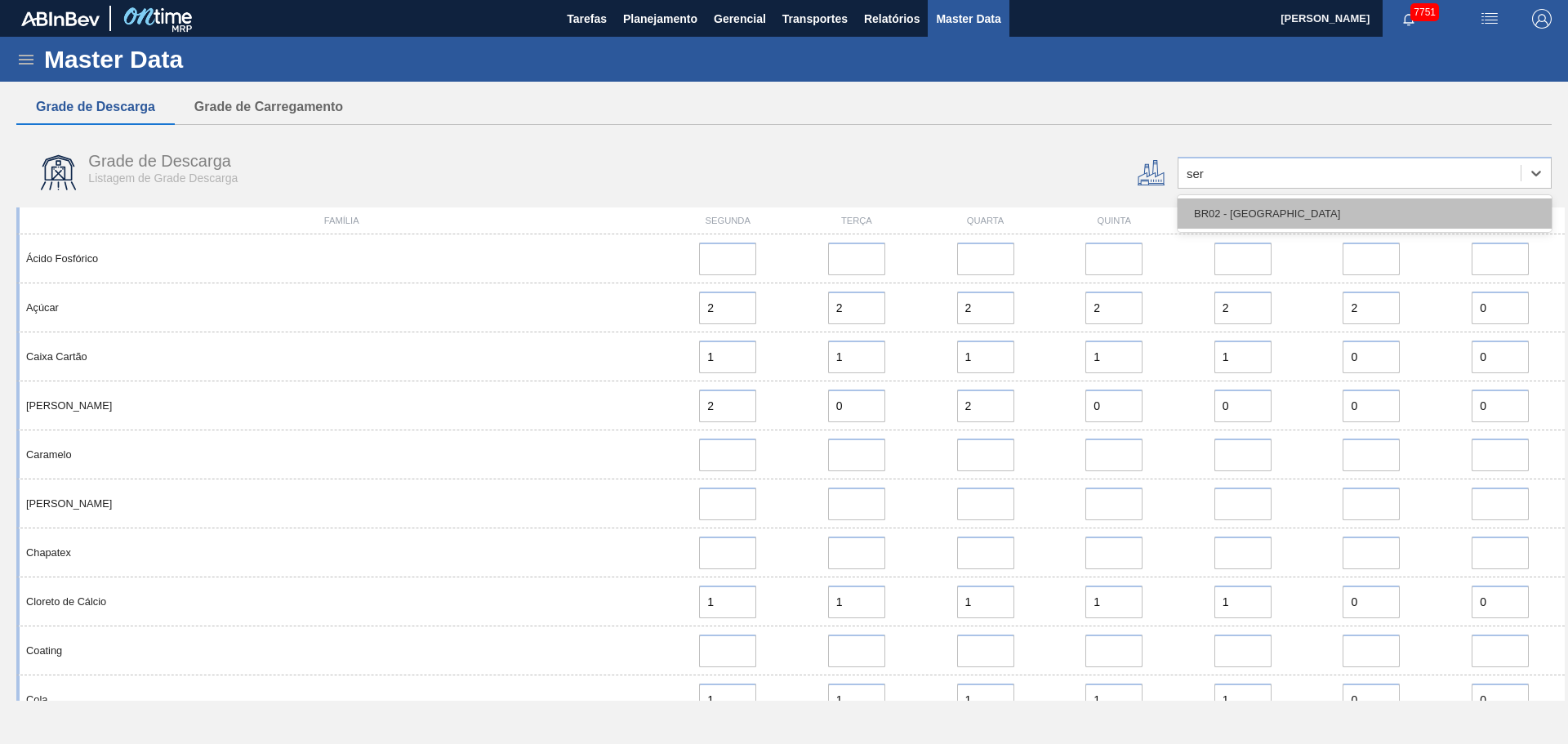
click at [1261, 223] on div "BR02 - [GEOGRAPHIC_DATA]" at bounding box center [1365, 213] width 374 height 30
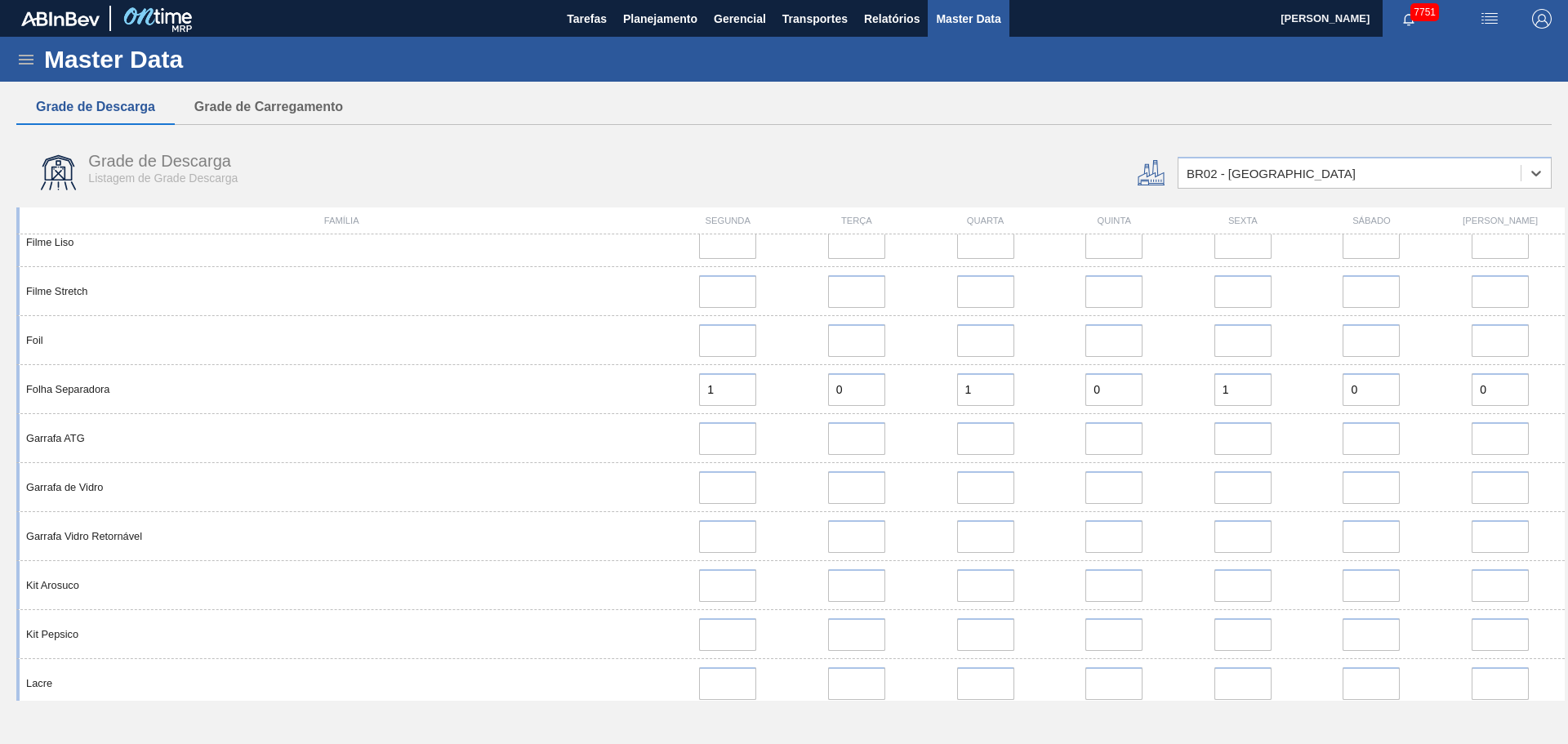
scroll to position [1200, 0]
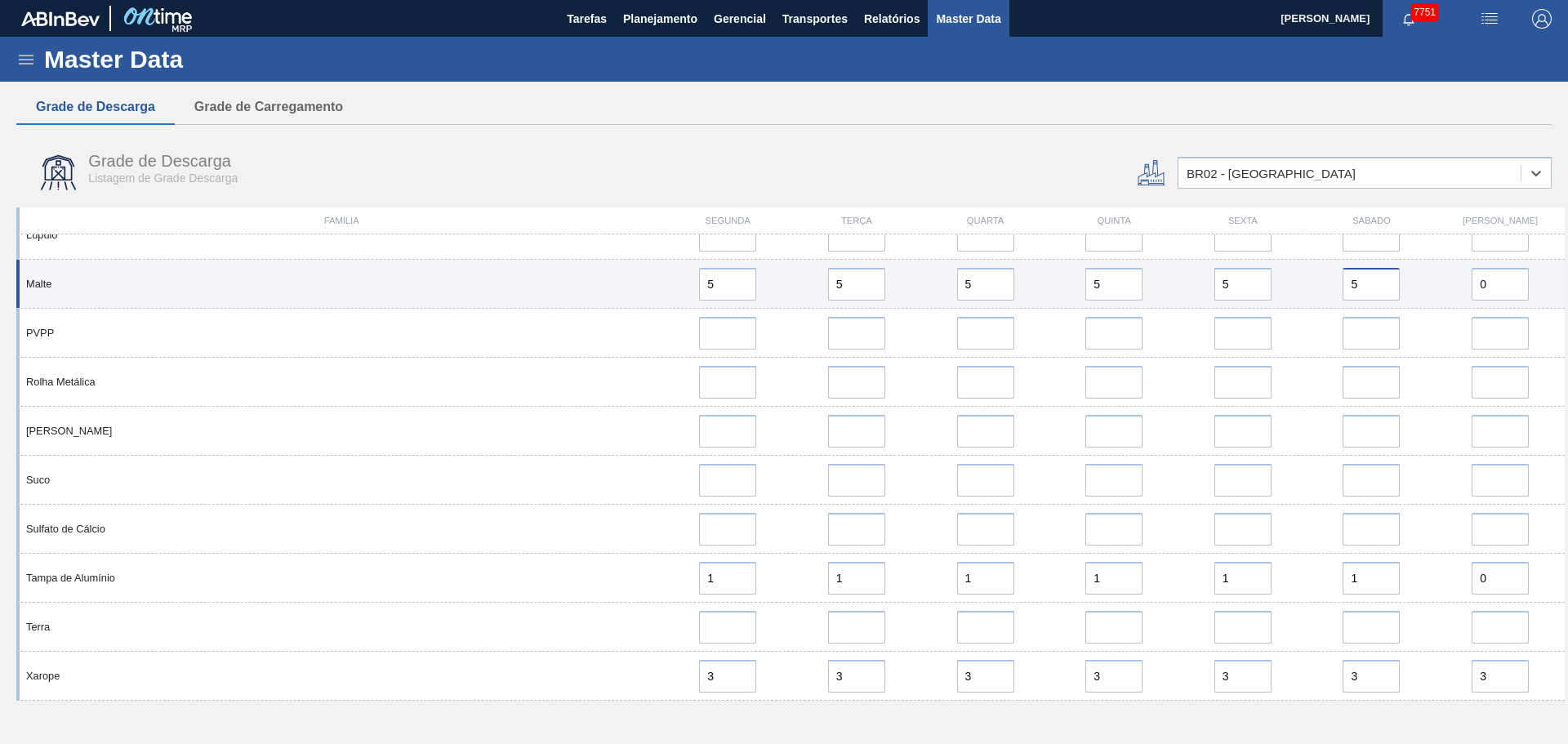
click at [1374, 276] on input "5" at bounding box center [1371, 284] width 57 height 33
type input "0"
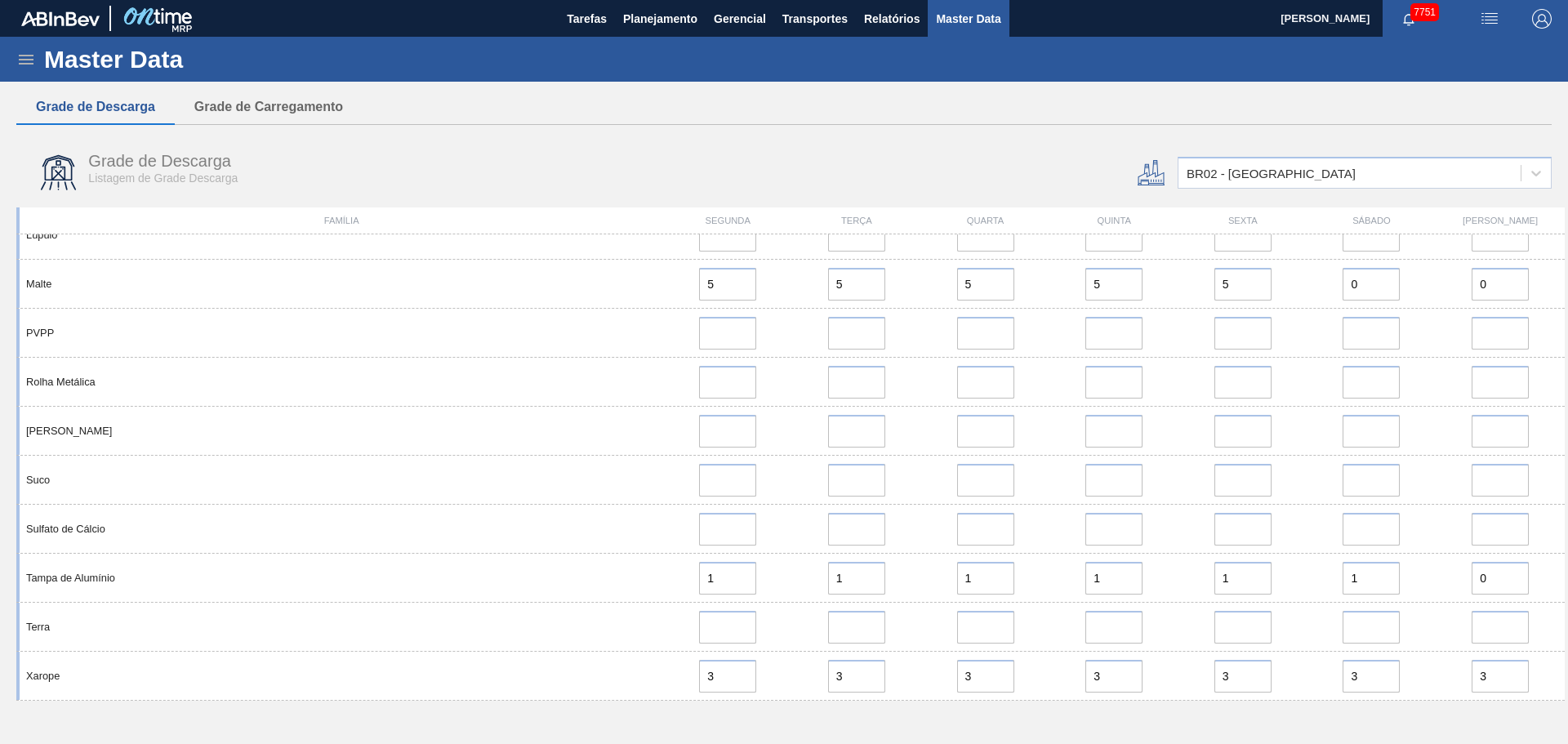
click at [997, 129] on div "Grade de Descarga Grade de Carregamento Grade de Descarga Listagem de Grade Des…" at bounding box center [784, 395] width 1535 height 611
click at [1128, 83] on div "Master Data Geral Carteiras e Famílias Coordenações e Usuários Fornecedores Mat…" at bounding box center [784, 380] width 1568 height 687
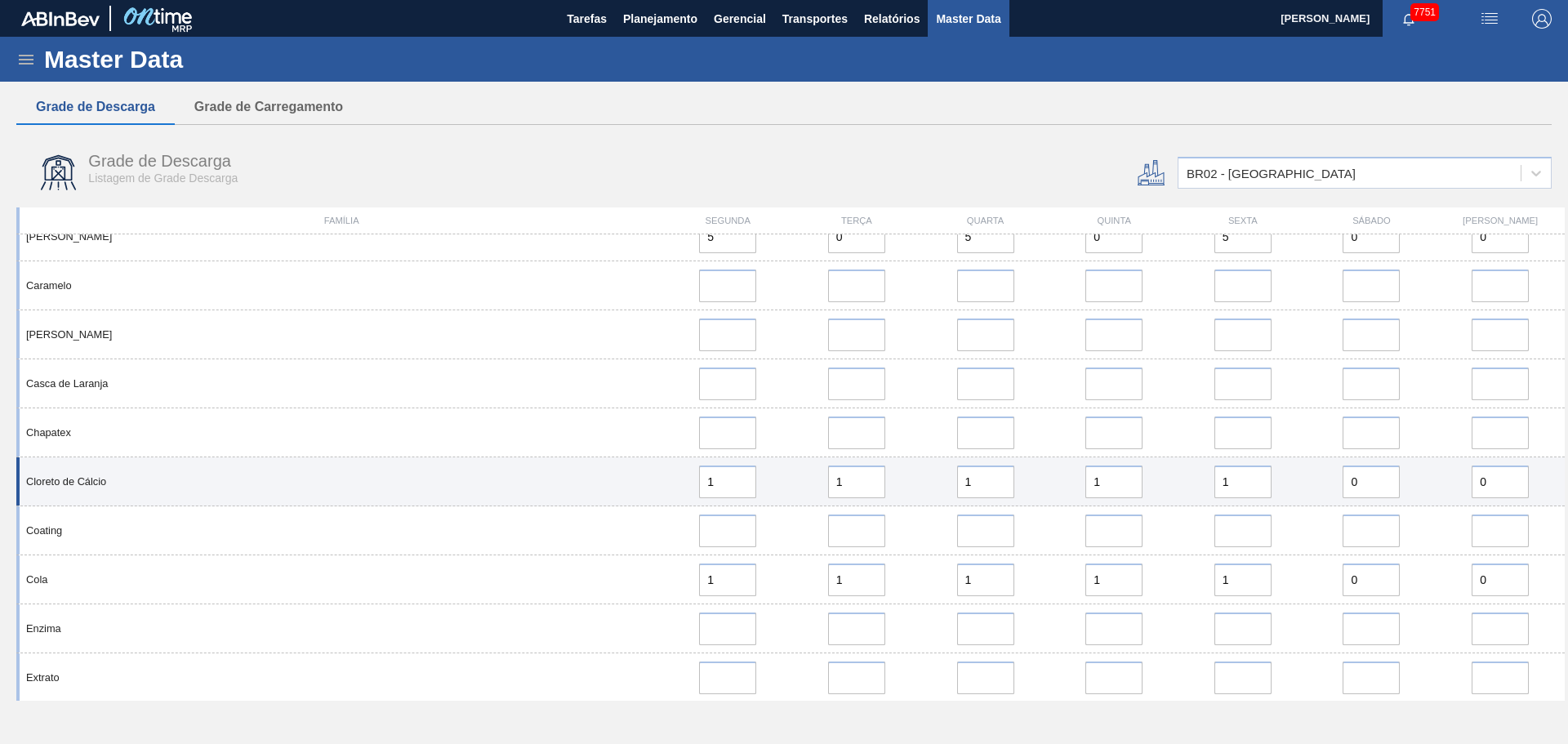
scroll to position [0, 0]
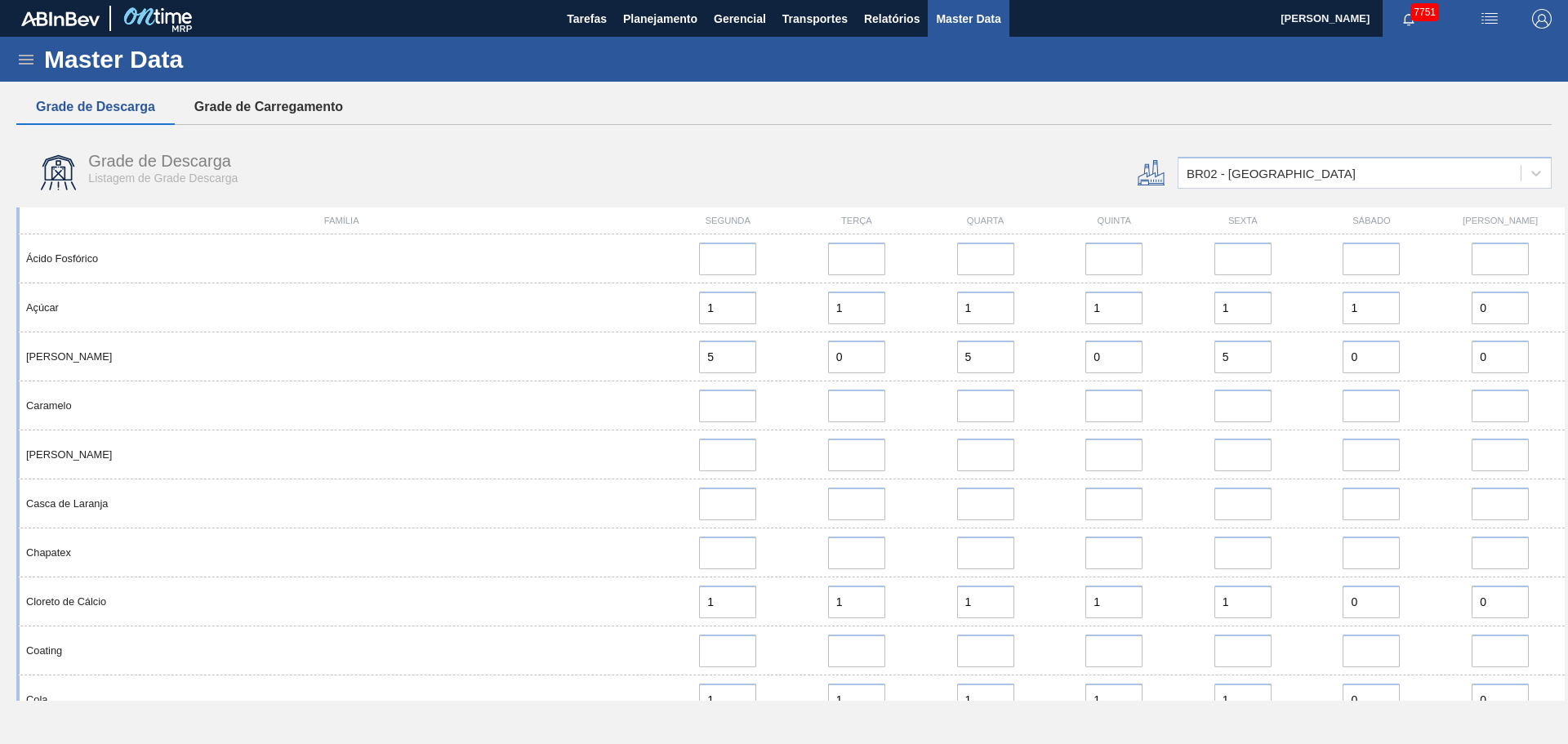
click at [304, 104] on button "Grade de Carregamento" at bounding box center [269, 106] width 187 height 34
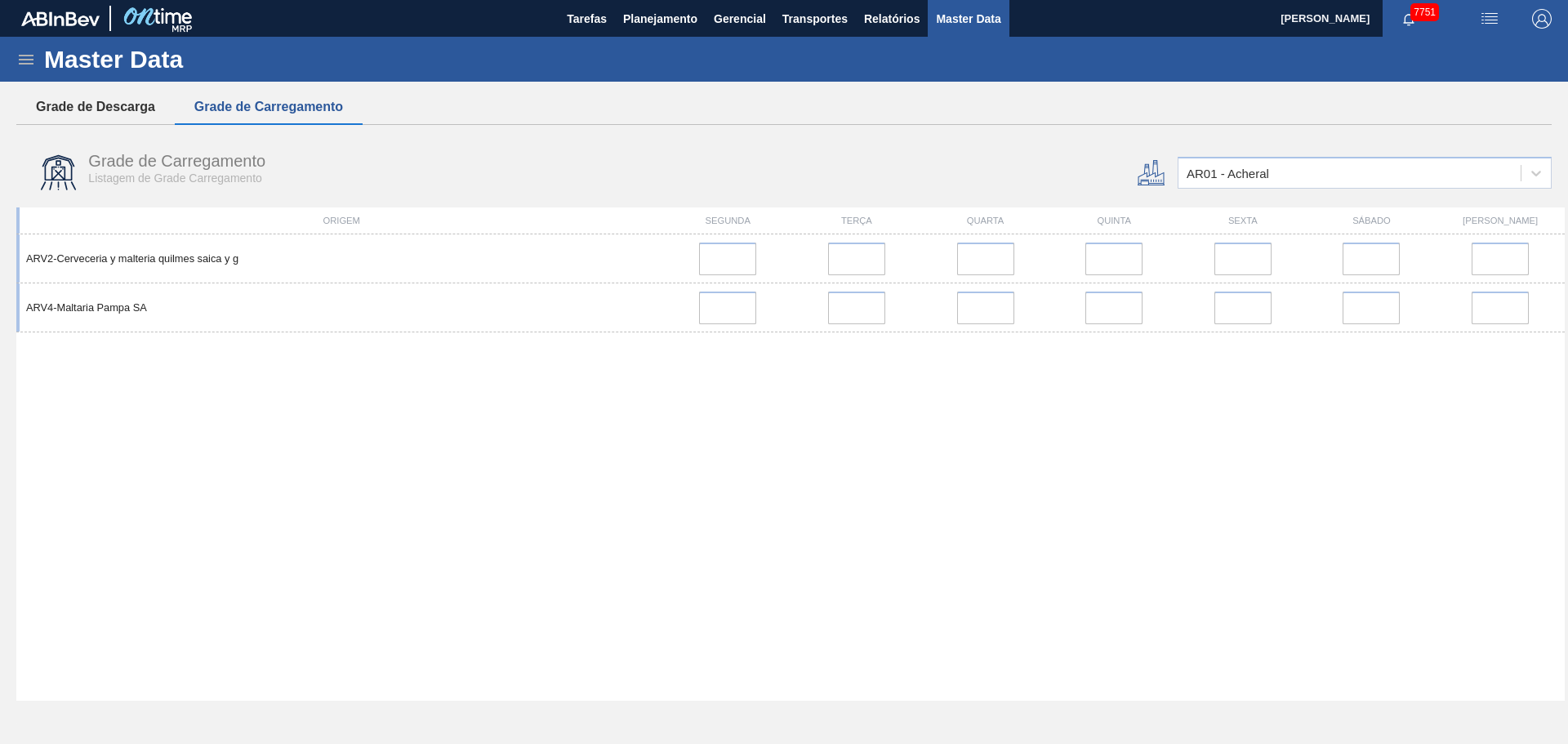
click at [93, 109] on button "Grade de Descarga" at bounding box center [95, 106] width 158 height 34
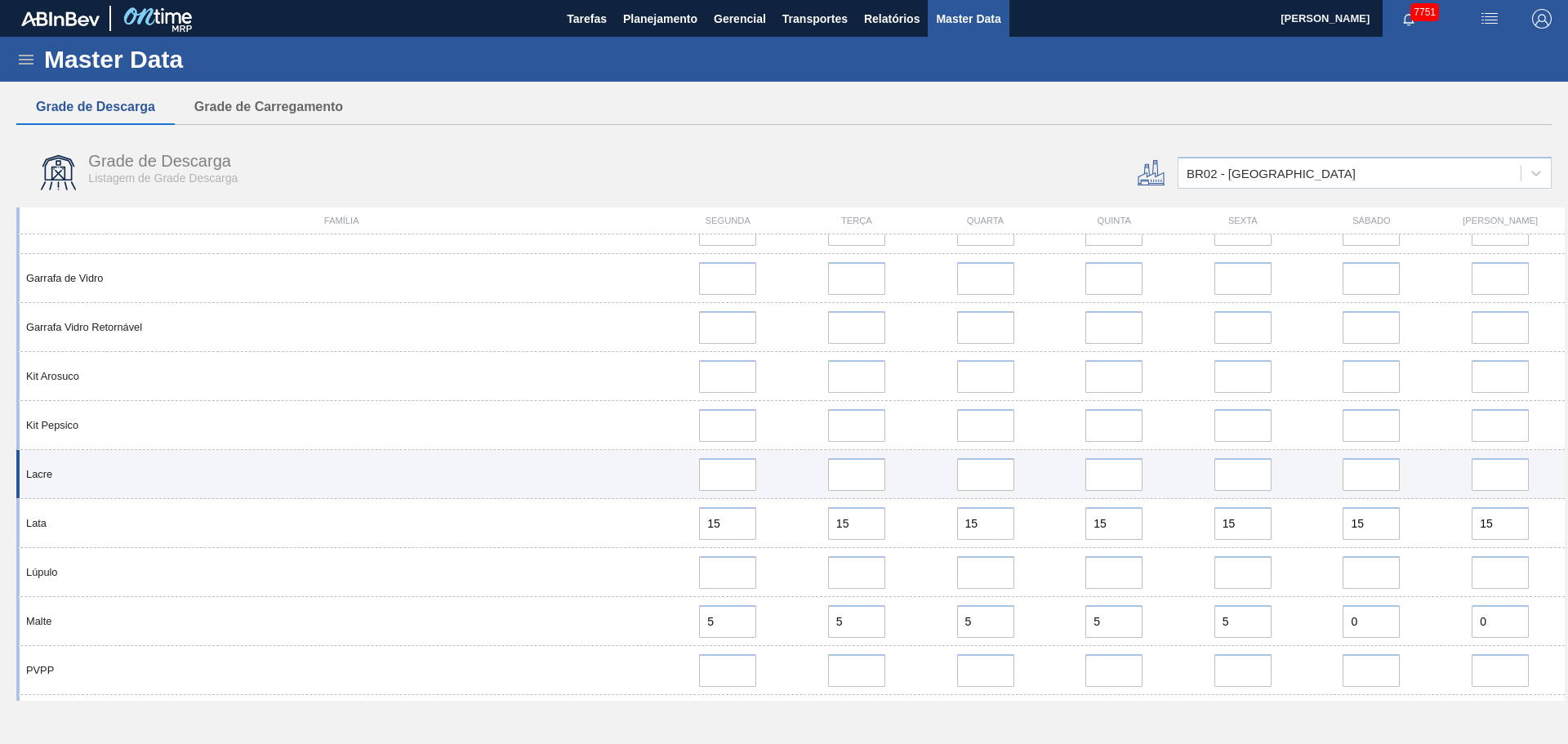
scroll to position [980, 0]
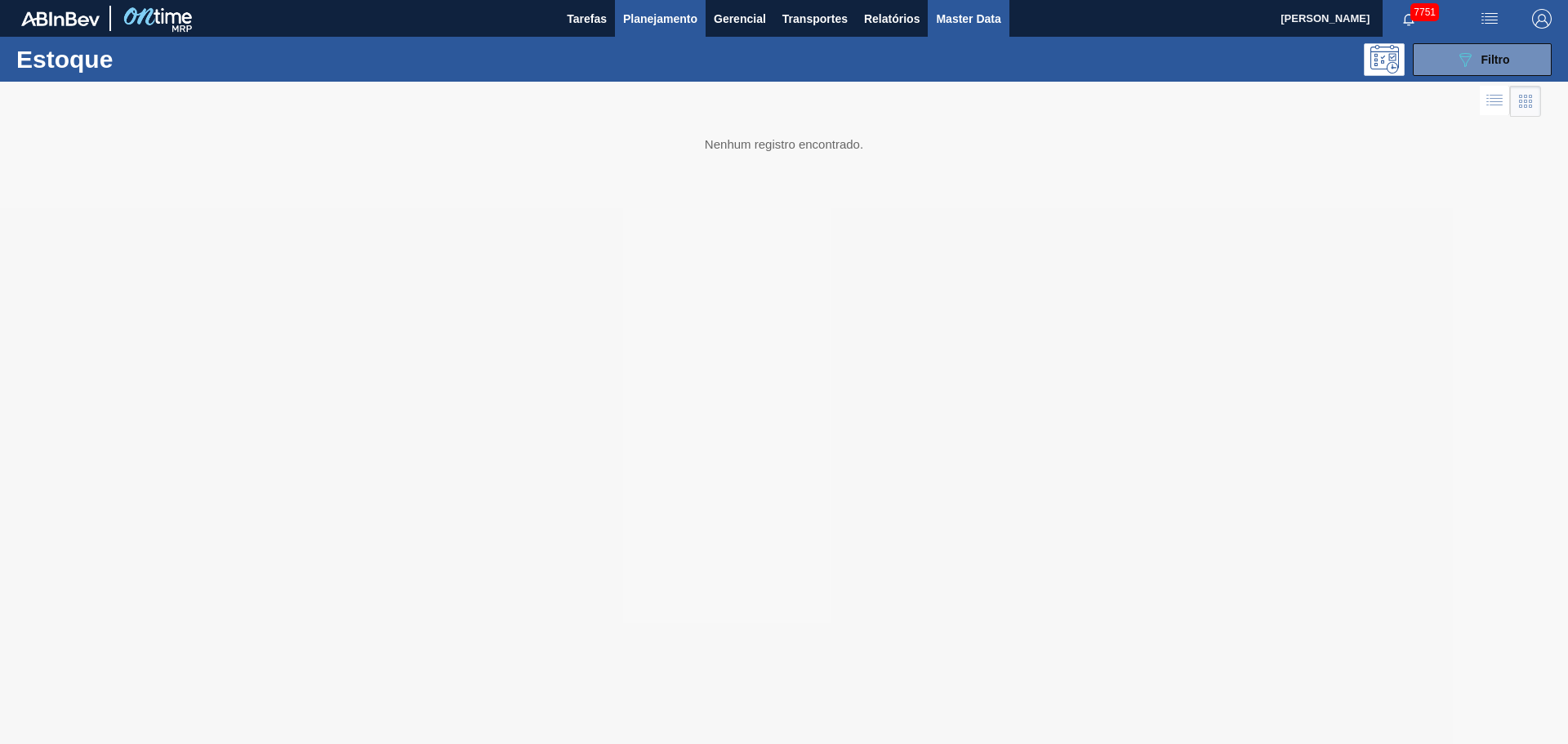
click at [935, 13] on button "Master Data" at bounding box center [968, 18] width 81 height 37
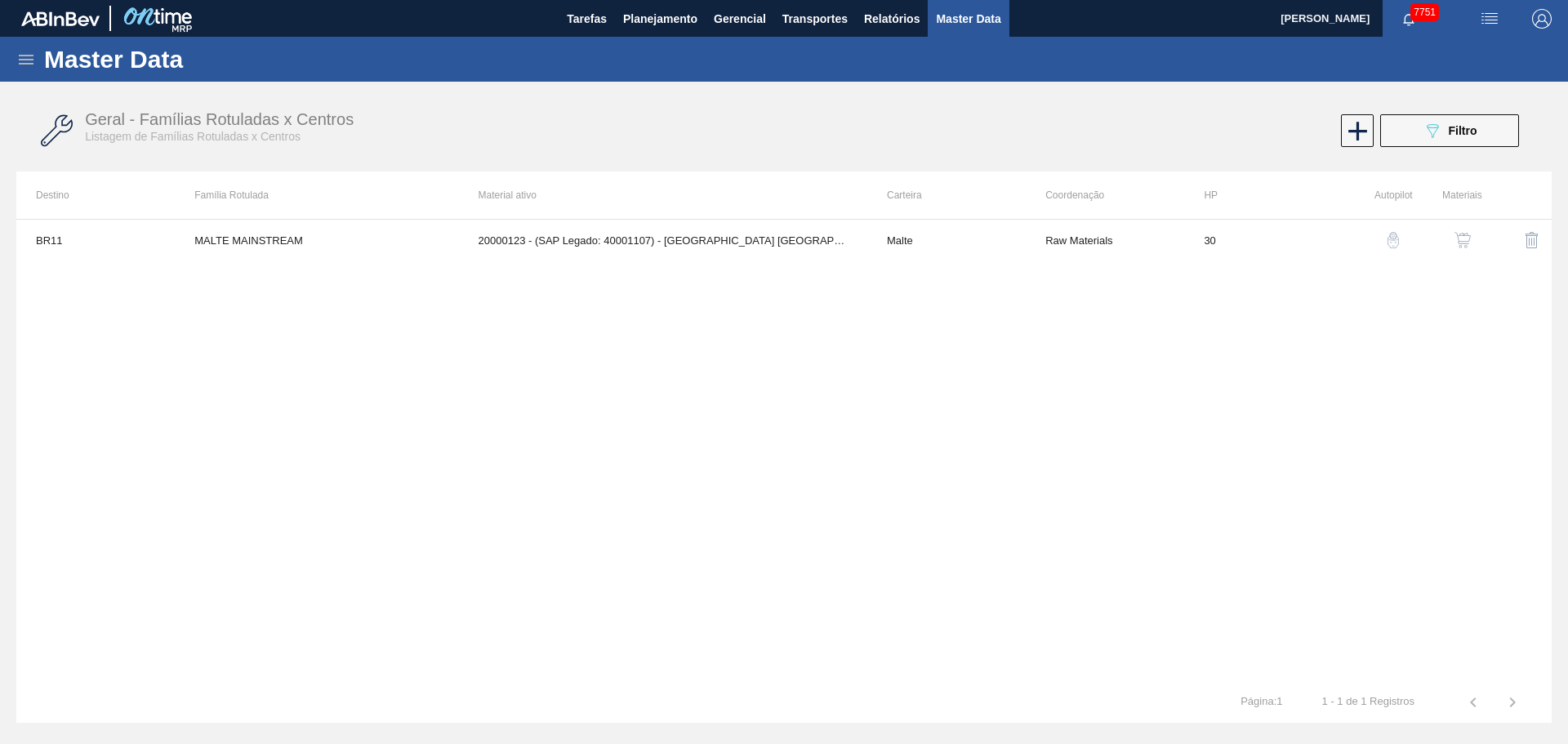
click at [24, 63] on icon at bounding box center [26, 59] width 15 height 10
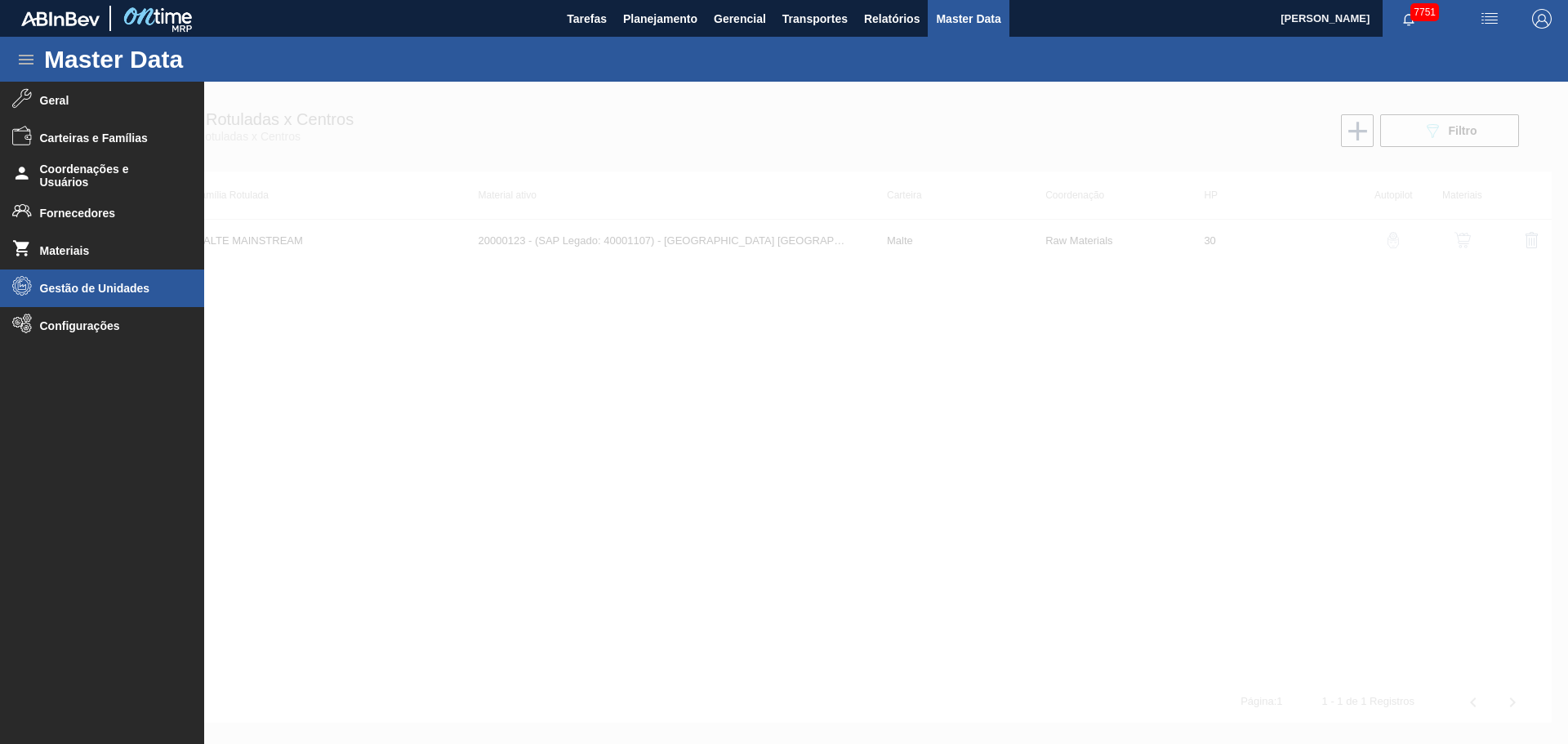
click at [110, 289] on span "Gestão de Unidades" at bounding box center [107, 289] width 135 height 13
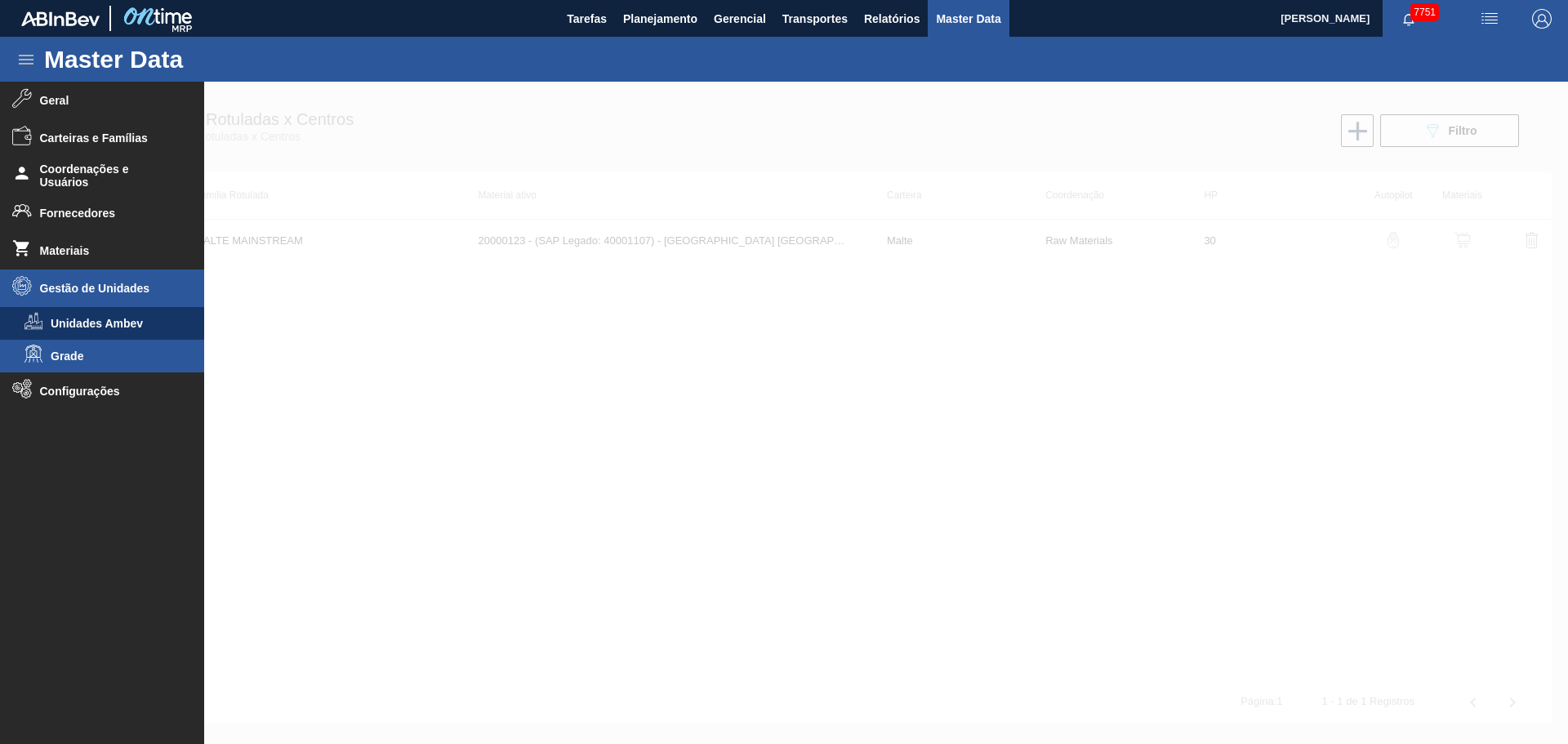
click at [91, 358] on span "Grade" at bounding box center [114, 357] width 126 height 13
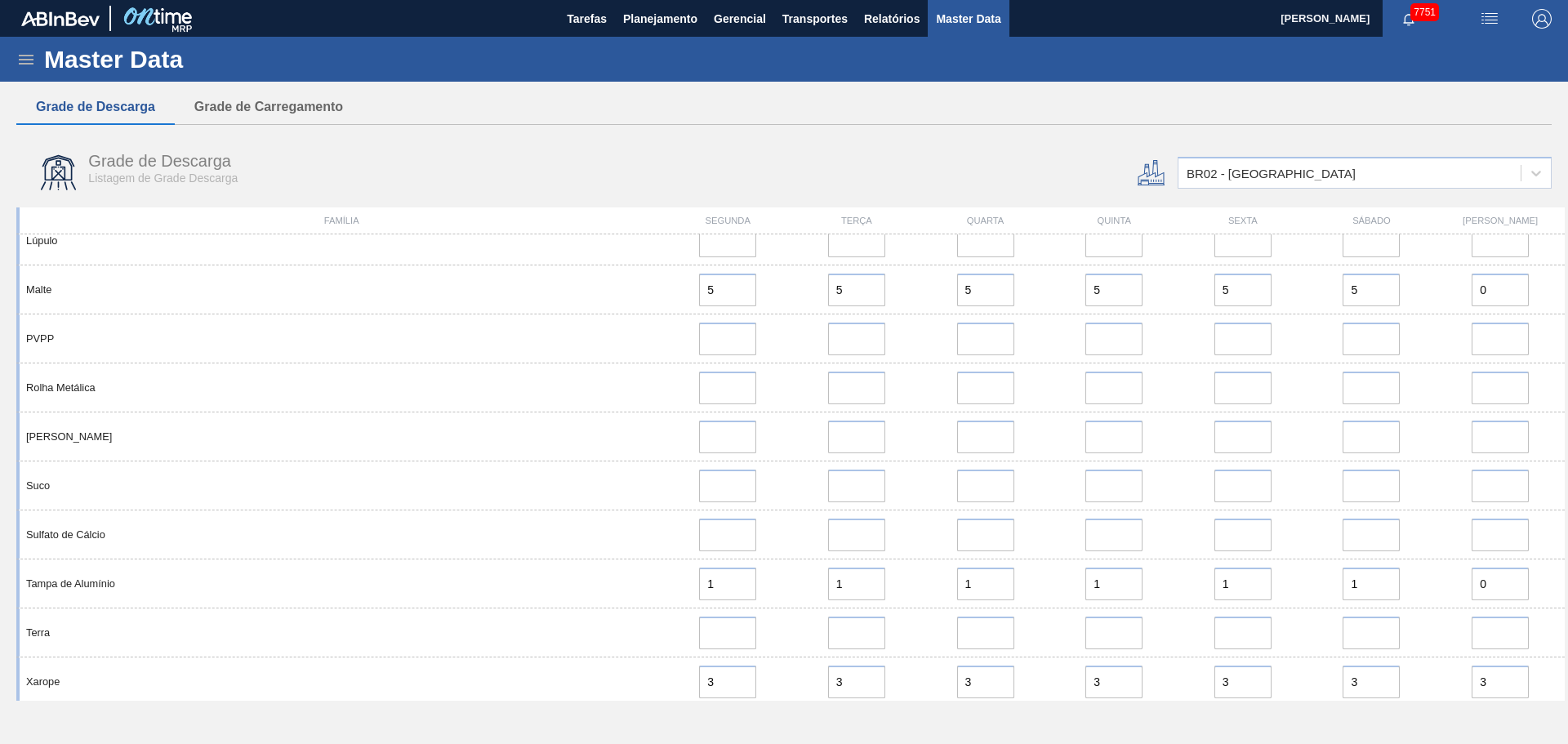
scroll to position [1200, 0]
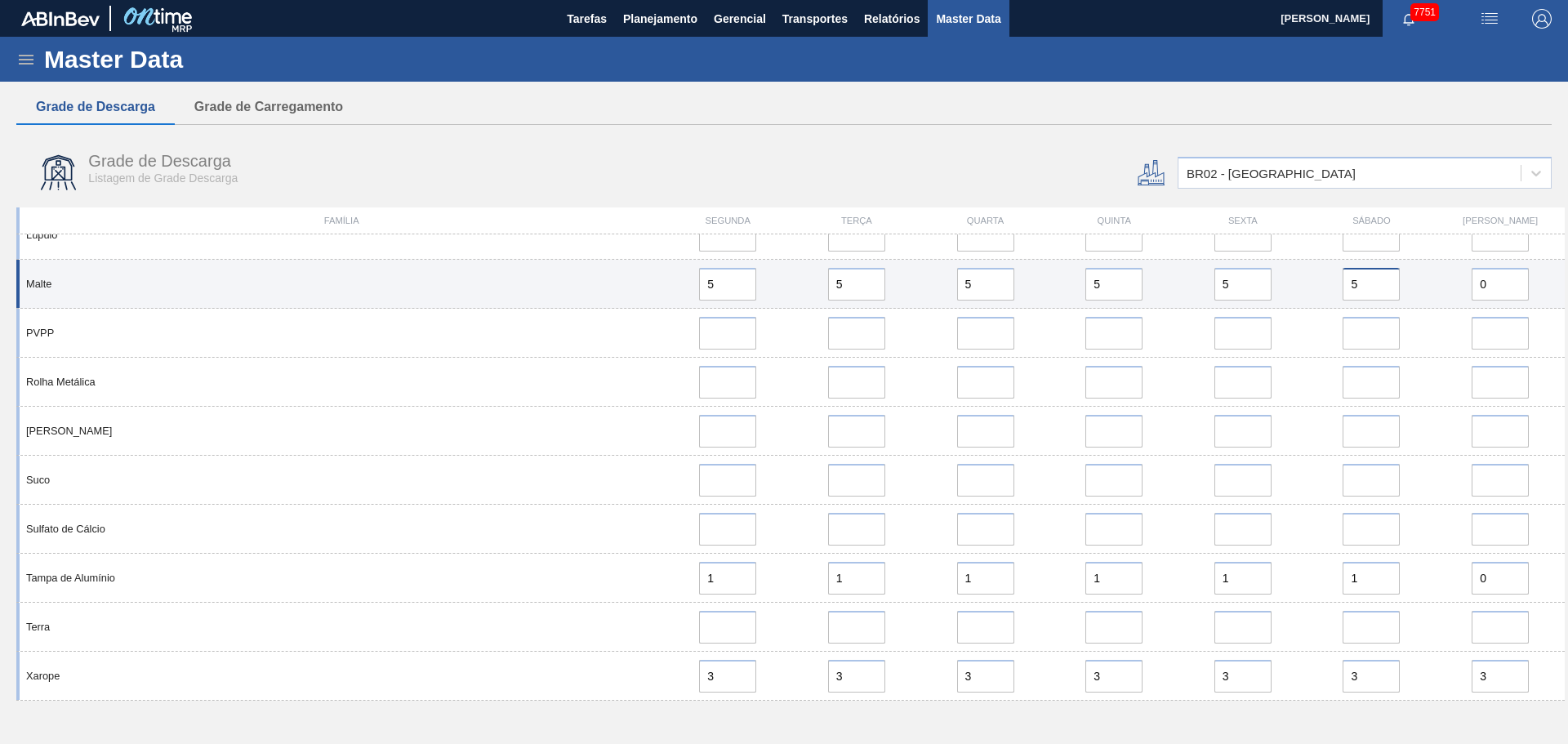
drag, startPoint x: 1372, startPoint y: 283, endPoint x: 1322, endPoint y: 279, distance: 50.2
click at [1322, 279] on div "5" at bounding box center [1372, 284] width 116 height 33
type input "0"
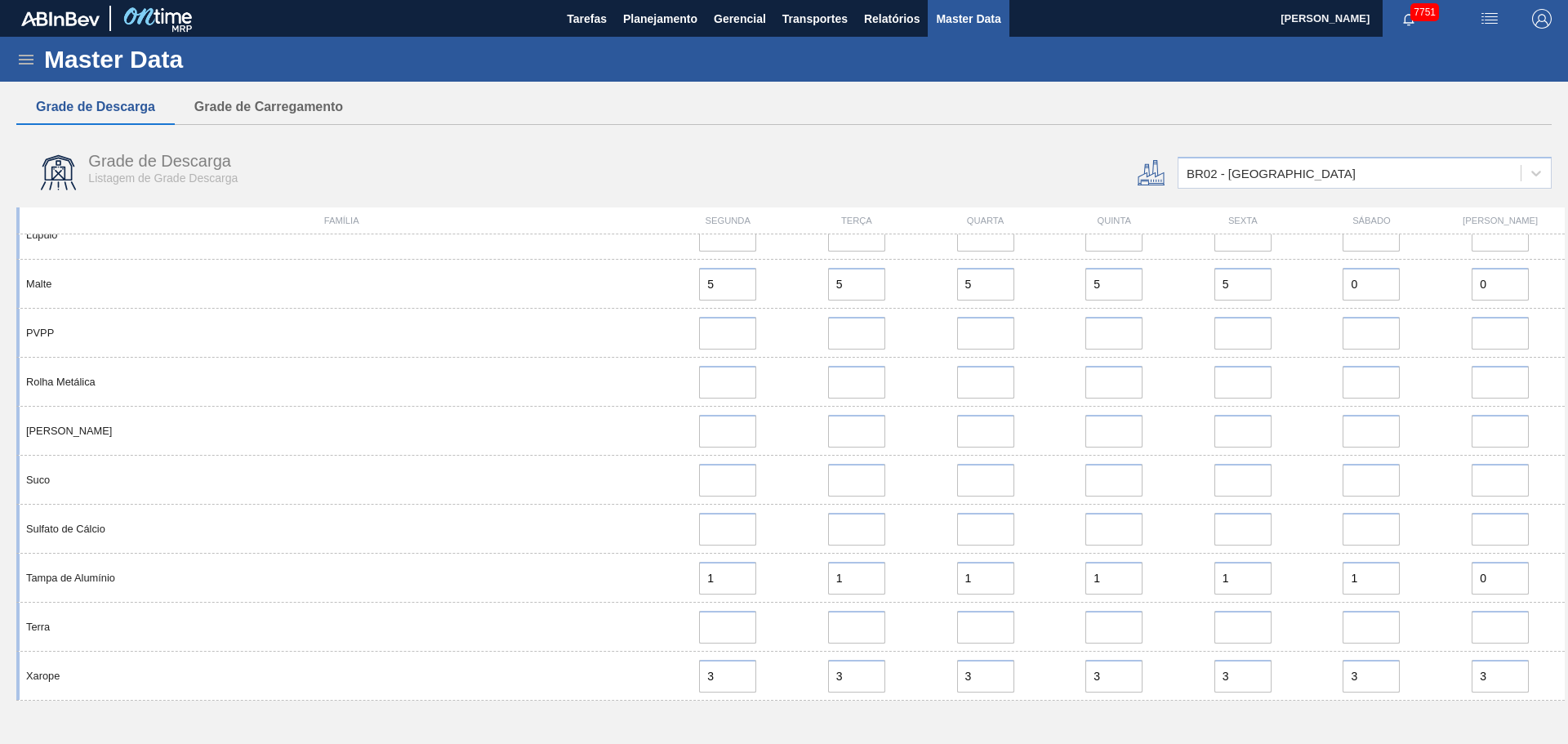
click at [1351, 107] on div "Grade de Descarga Grade de Carregamento" at bounding box center [784, 107] width 1535 height 35
